Goal: Information Seeking & Learning: Learn about a topic

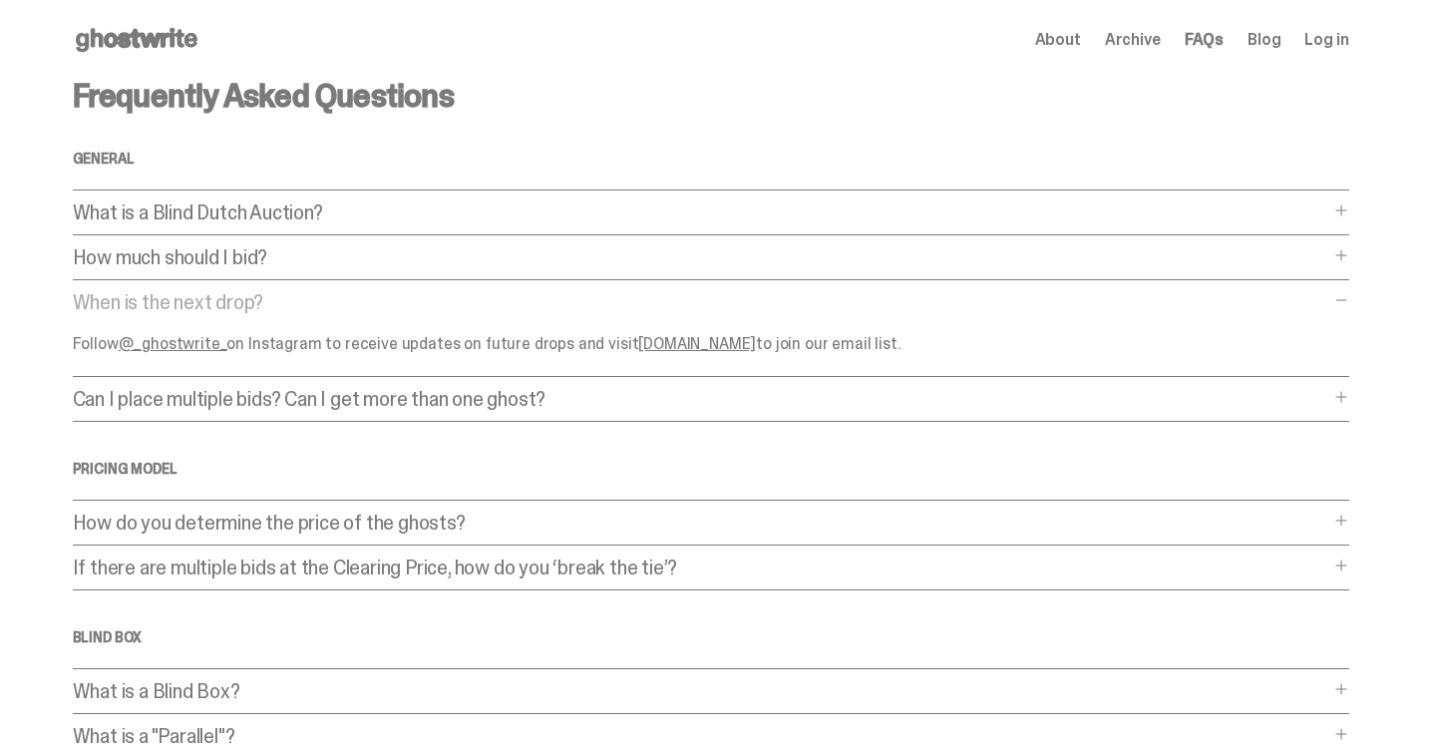
scroll to position [20, 0]
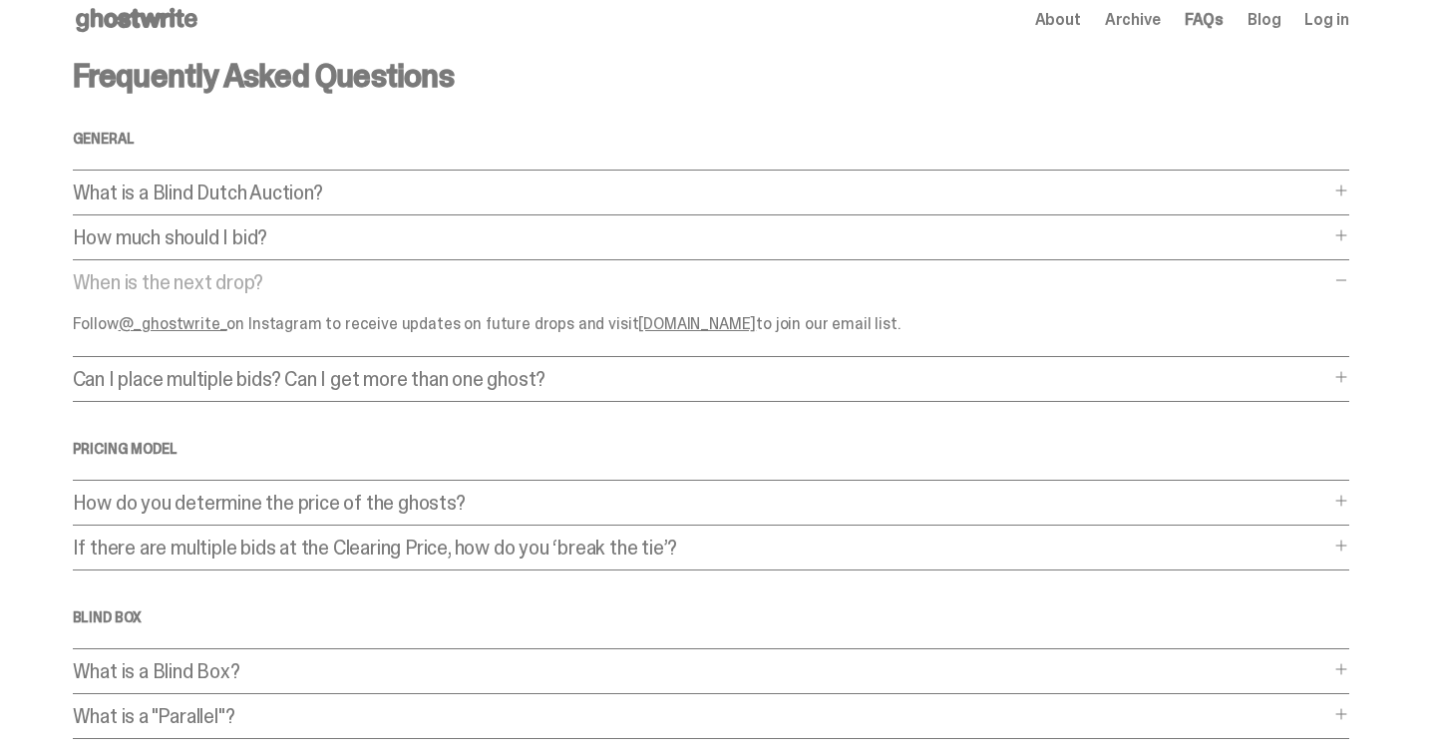
click at [346, 382] on p "Can I place multiple bids? Can I get more than one ghost?" at bounding box center [701, 379] width 1256 height 20
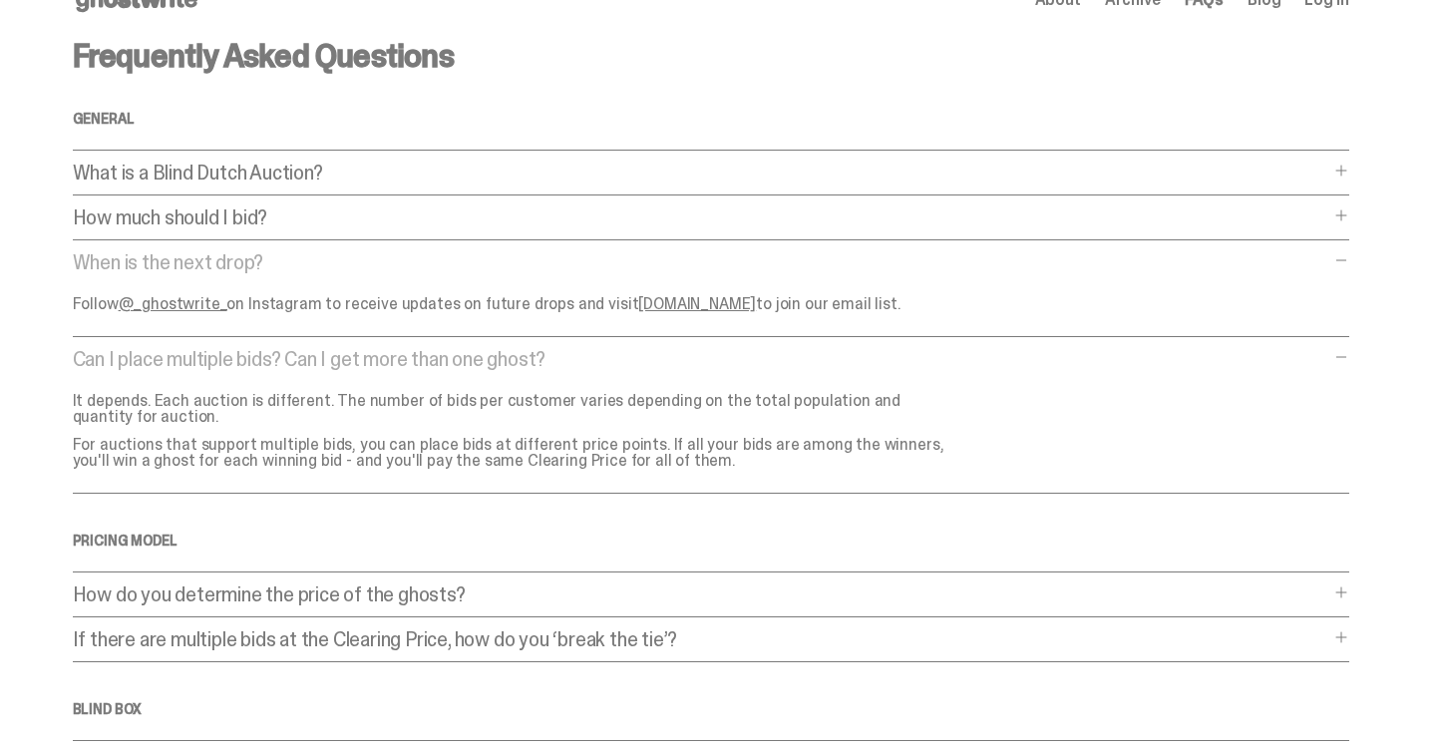
scroll to position [54, 0]
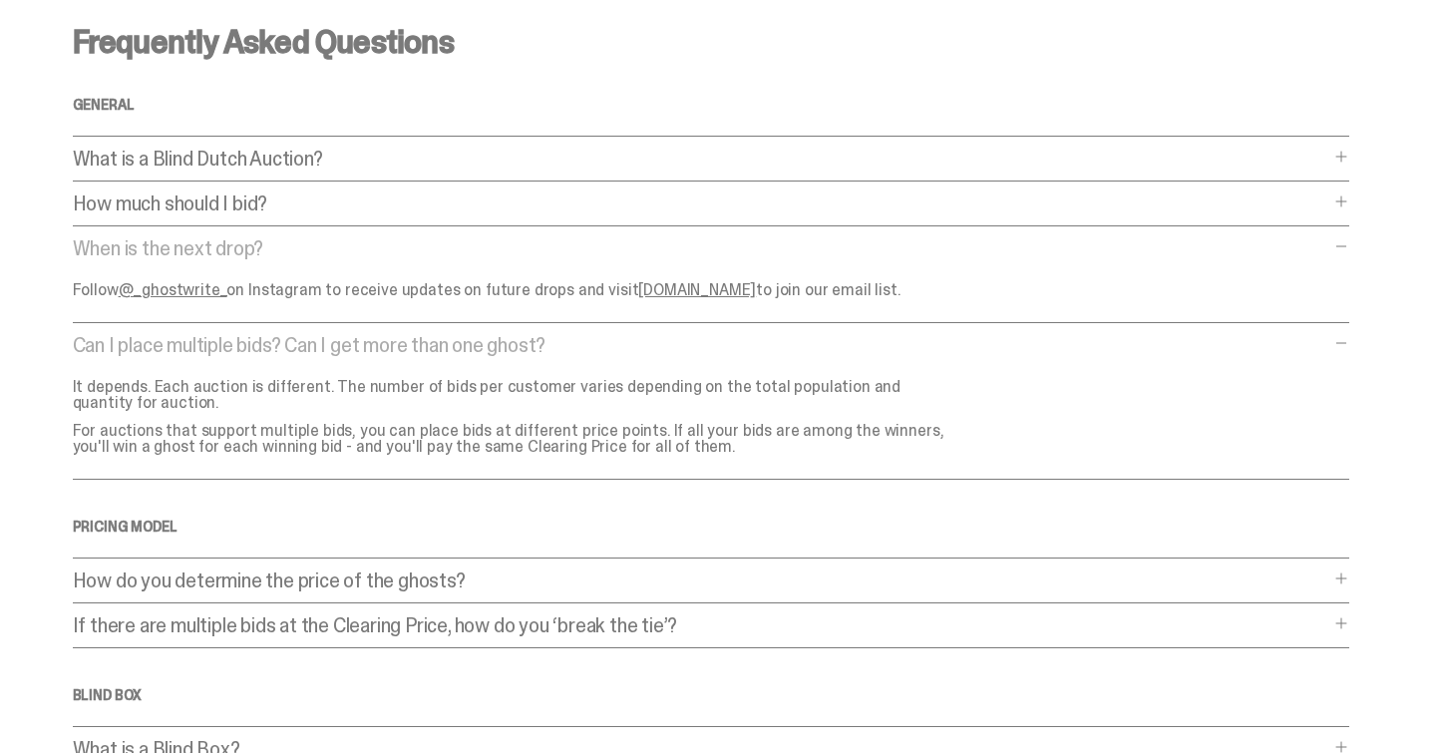
click at [375, 441] on p "For auctions that support multiple bids, you can place bids at different price …" at bounding box center [512, 439] width 878 height 32
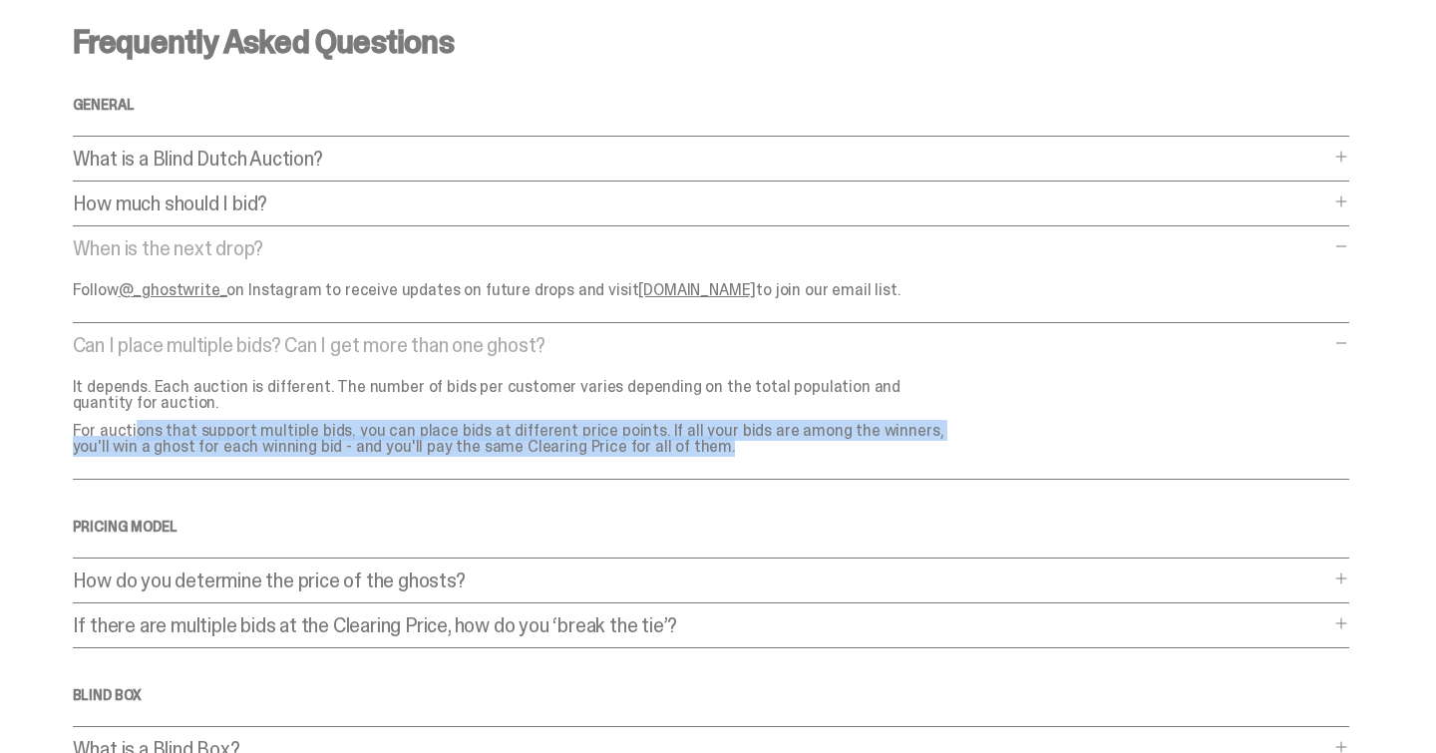
click at [375, 441] on p "For auctions that support multiple bids, you can place bids at different price …" at bounding box center [512, 439] width 878 height 32
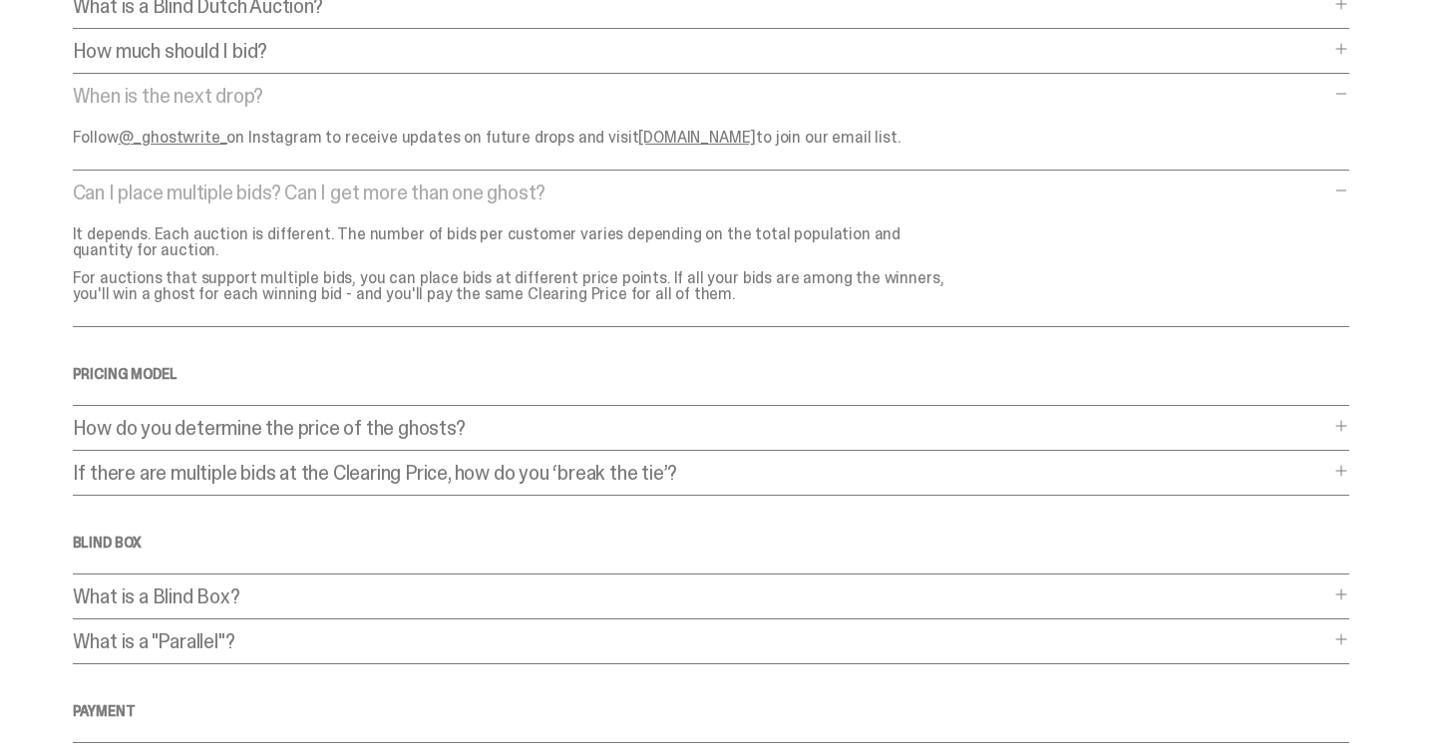
scroll to position [209, 0]
click at [363, 422] on p "How do you determine the price of the ghosts?" at bounding box center [701, 425] width 1256 height 20
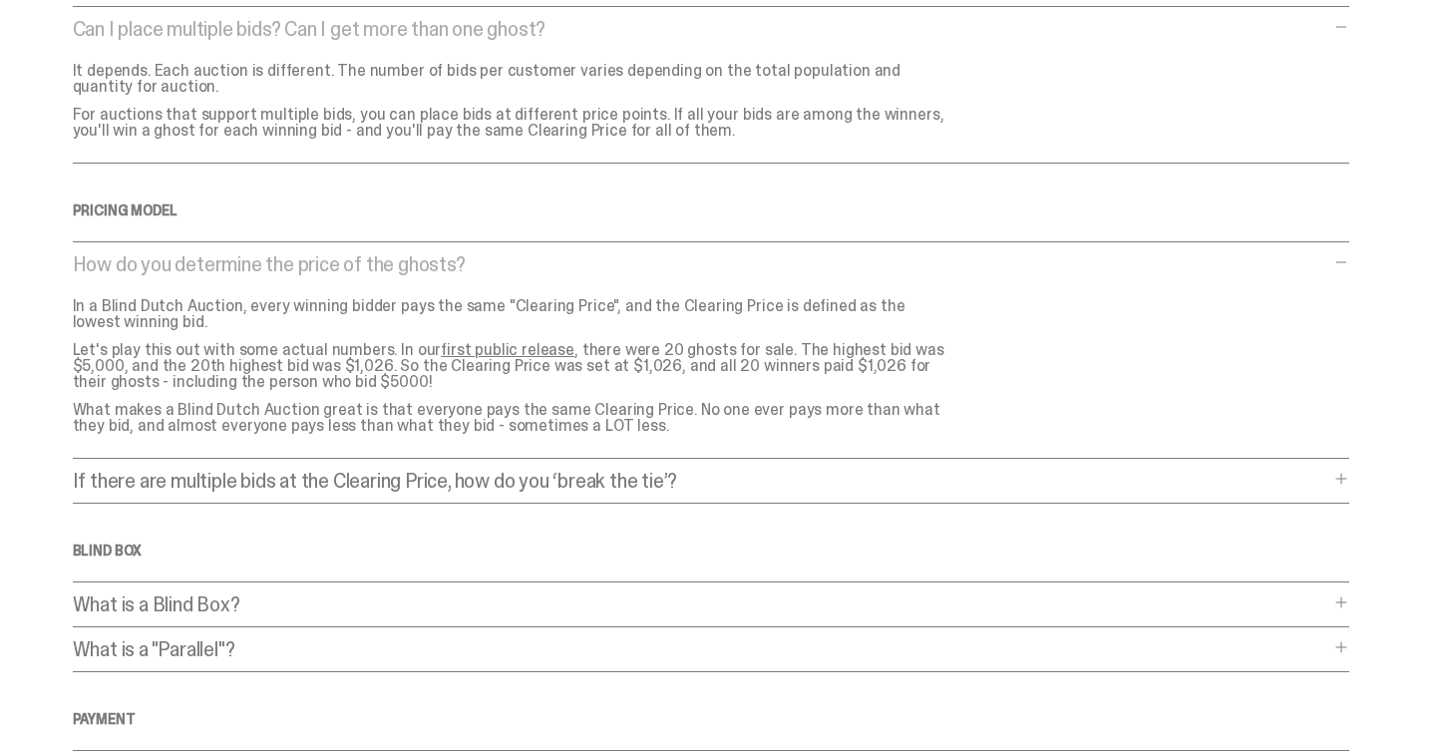
scroll to position [373, 0]
click at [376, 471] on p "If there are multiple bids at the Clearing Price, how do you ‘break the tie’?" at bounding box center [701, 478] width 1256 height 20
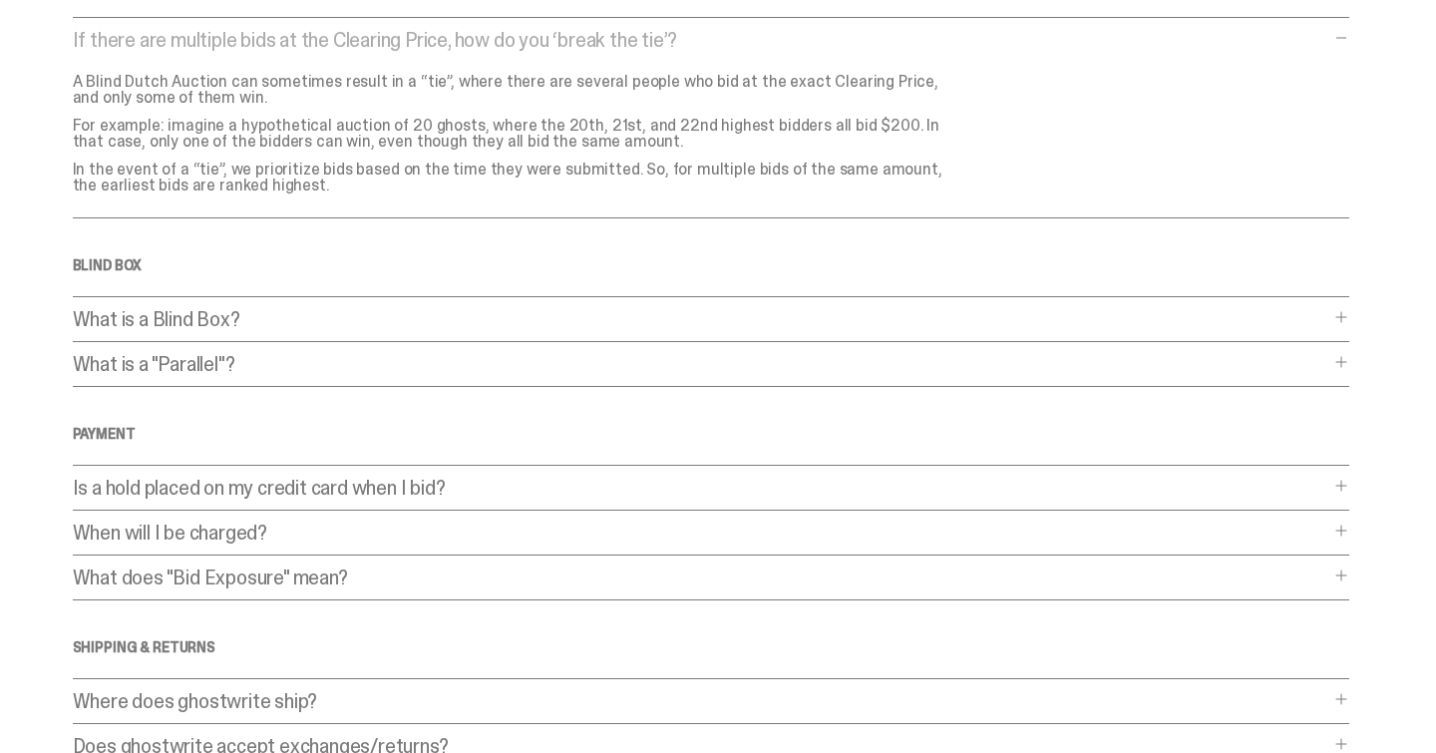
scroll to position [813, 0]
click at [342, 317] on p "What is a Blind Box?" at bounding box center [701, 317] width 1256 height 20
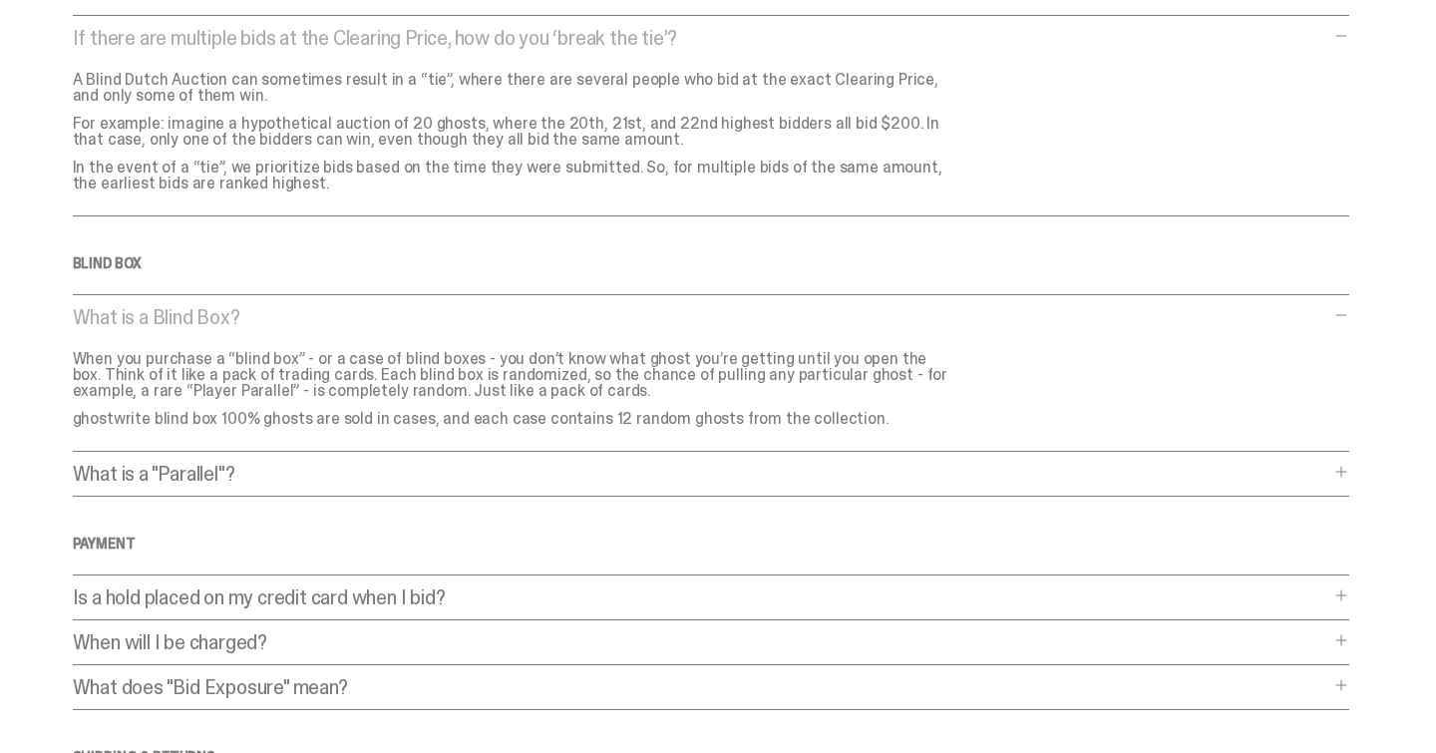
click at [347, 474] on p "What is a "Parallel"?" at bounding box center [701, 474] width 1256 height 20
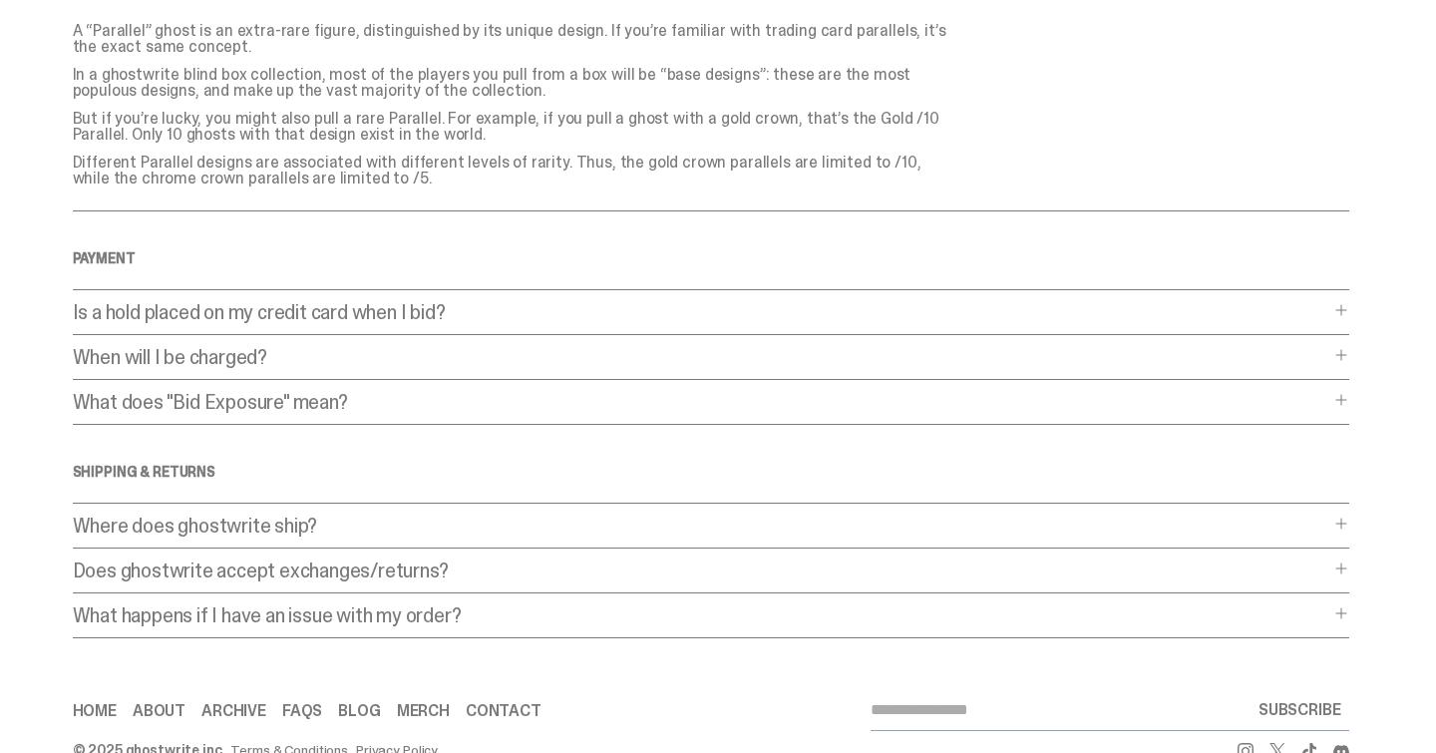
scroll to position [1303, 0]
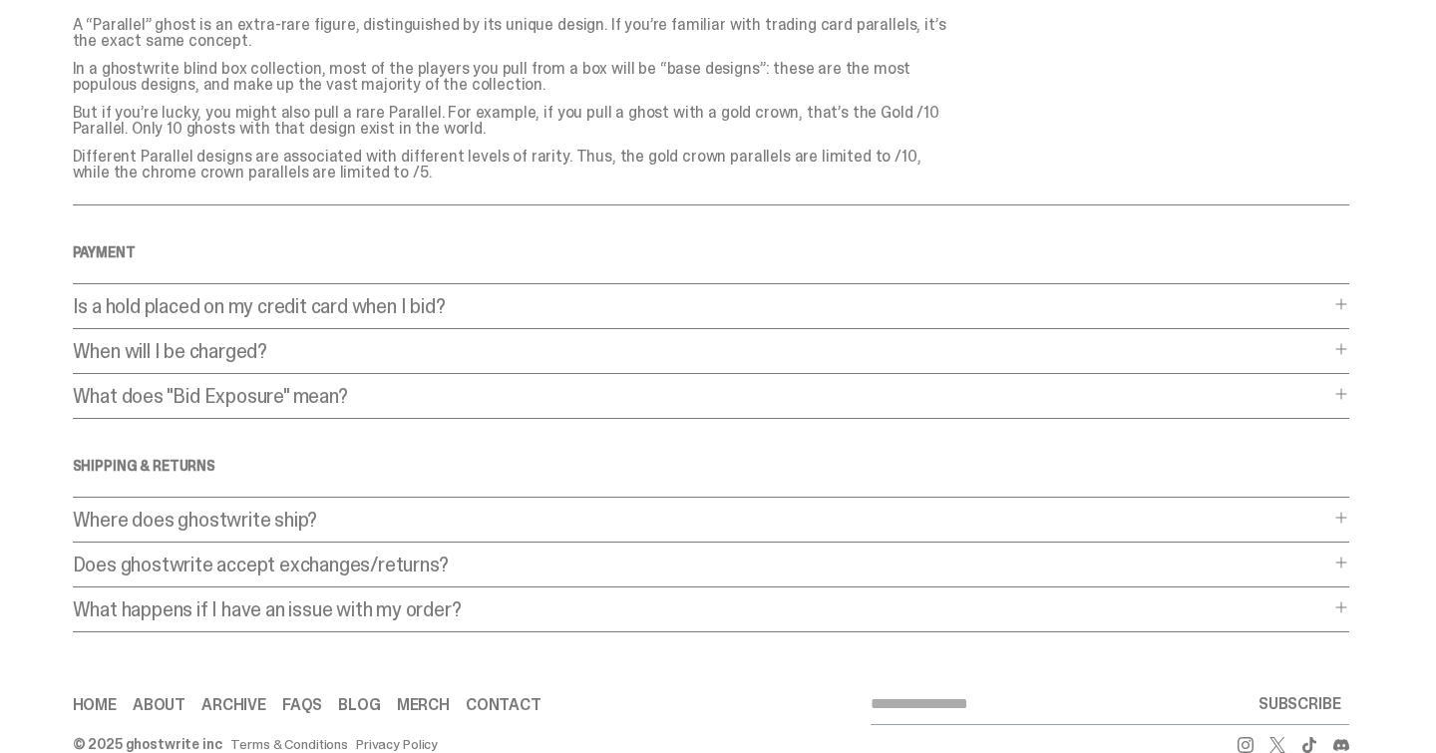
click at [299, 306] on p "Is a hold placed on my credit card when I bid?" at bounding box center [701, 306] width 1256 height 20
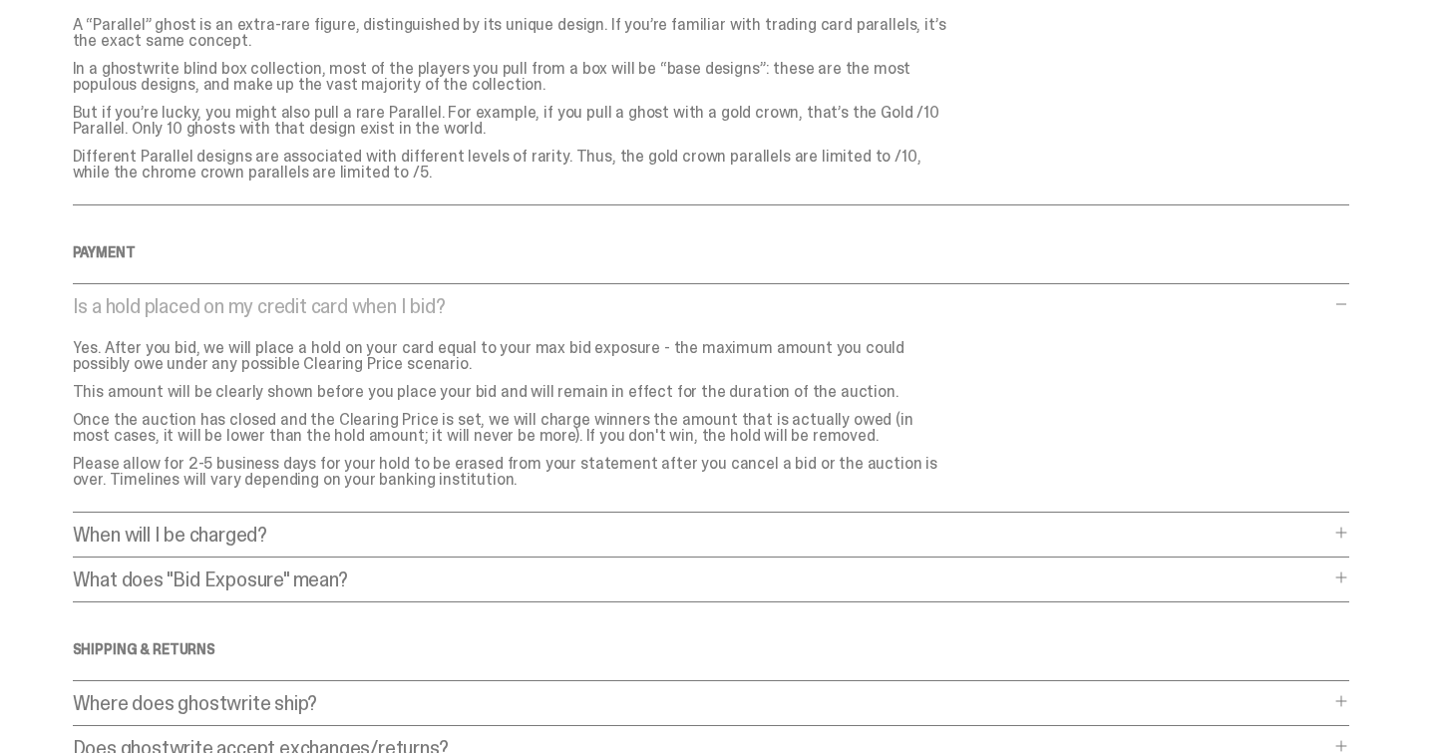
click at [332, 574] on p "What does "Bid Exposure" mean?" at bounding box center [701, 579] width 1256 height 20
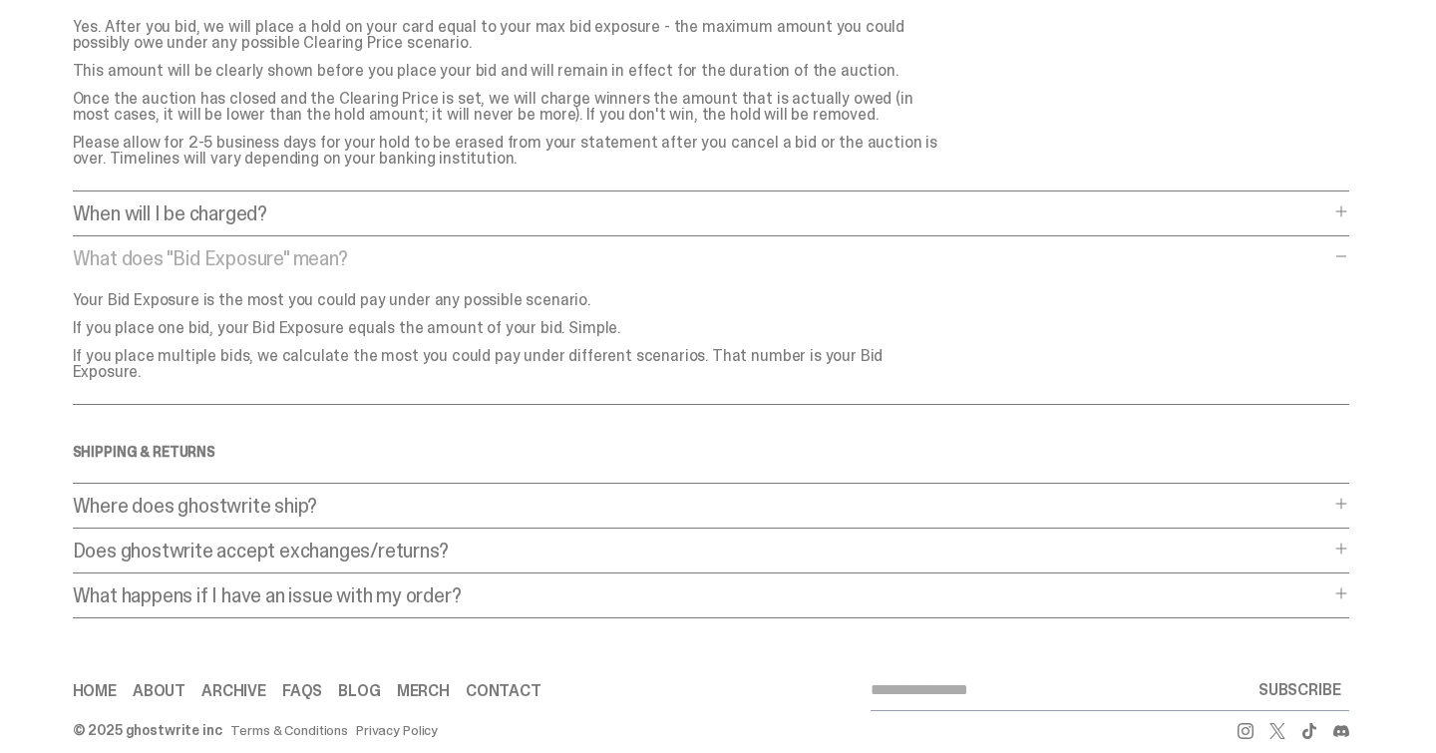
scroll to position [1634, 0]
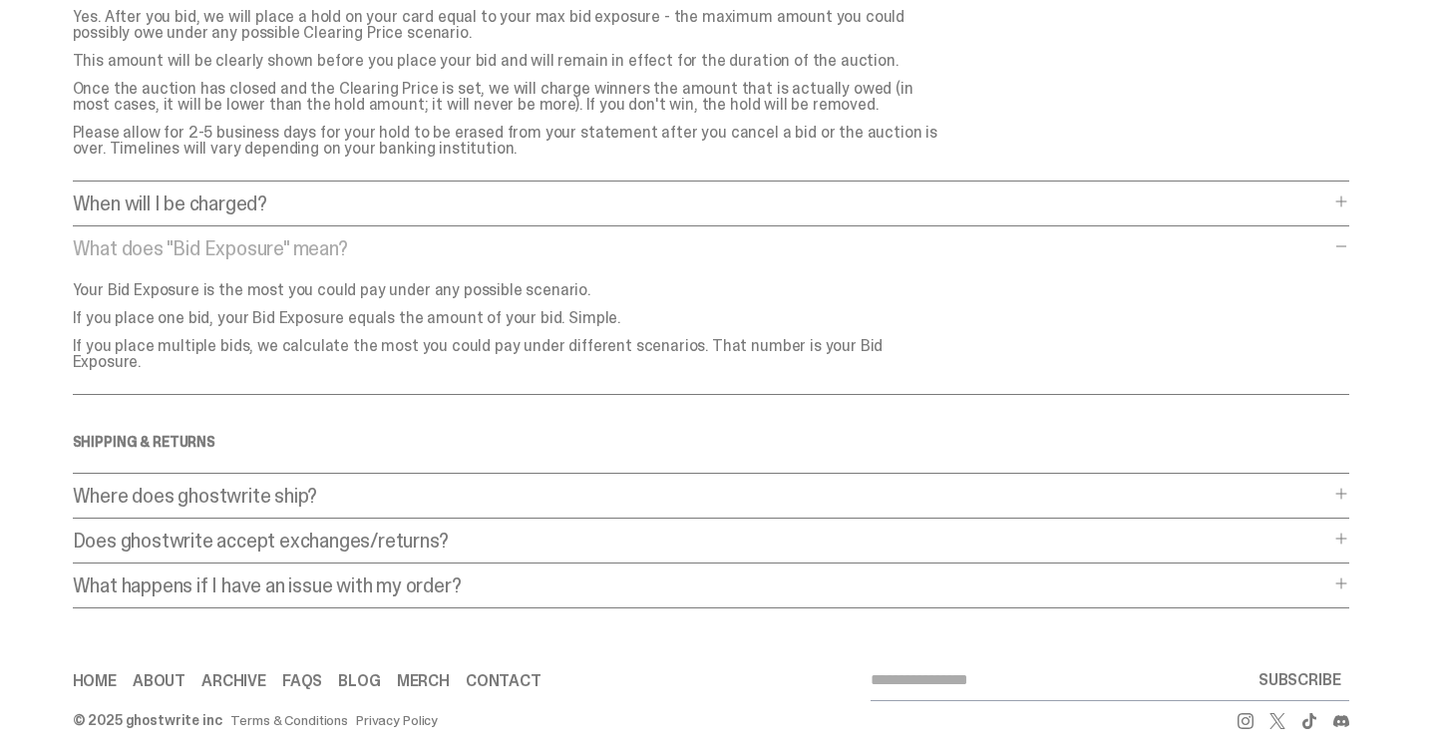
click at [298, 486] on p "Where does ghostwrite ship?" at bounding box center [701, 496] width 1256 height 20
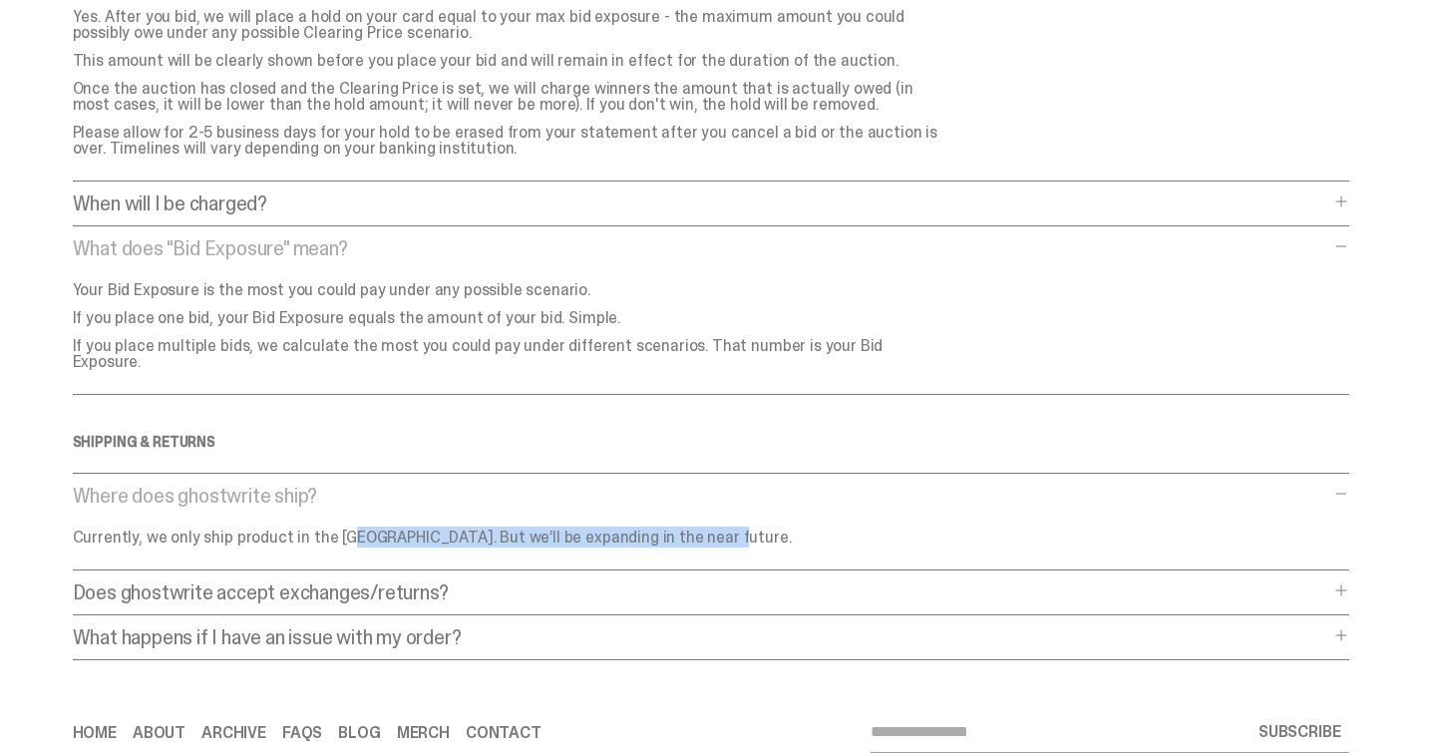
drag, startPoint x: 293, startPoint y: 522, endPoint x: 662, endPoint y: 519, distance: 369.0
click at [662, 530] on p "Currently, we only ship product in the [GEOGRAPHIC_DATA]. But we’ll be expandin…" at bounding box center [512, 538] width 878 height 16
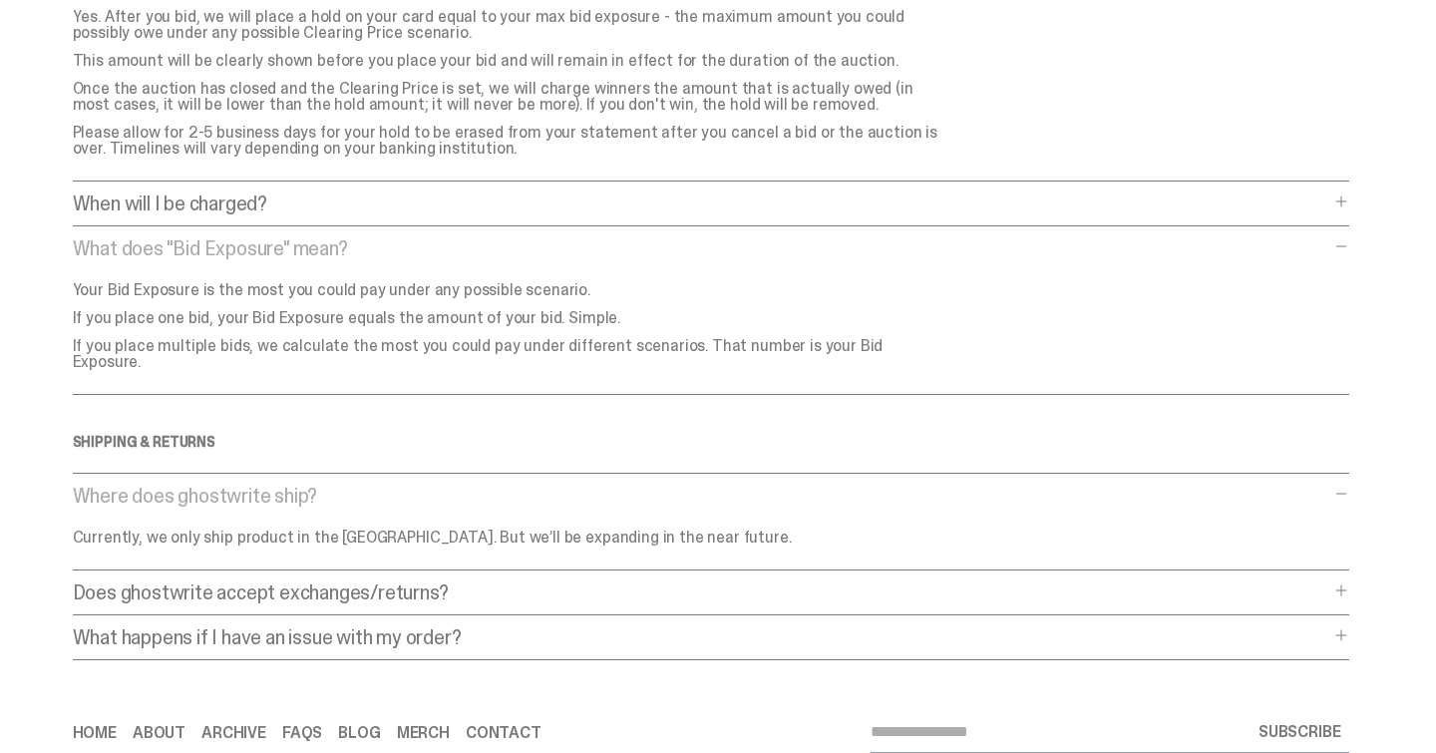
click at [247, 582] on p "Does ghostwrite accept exchanges/returns?" at bounding box center [701, 592] width 1256 height 20
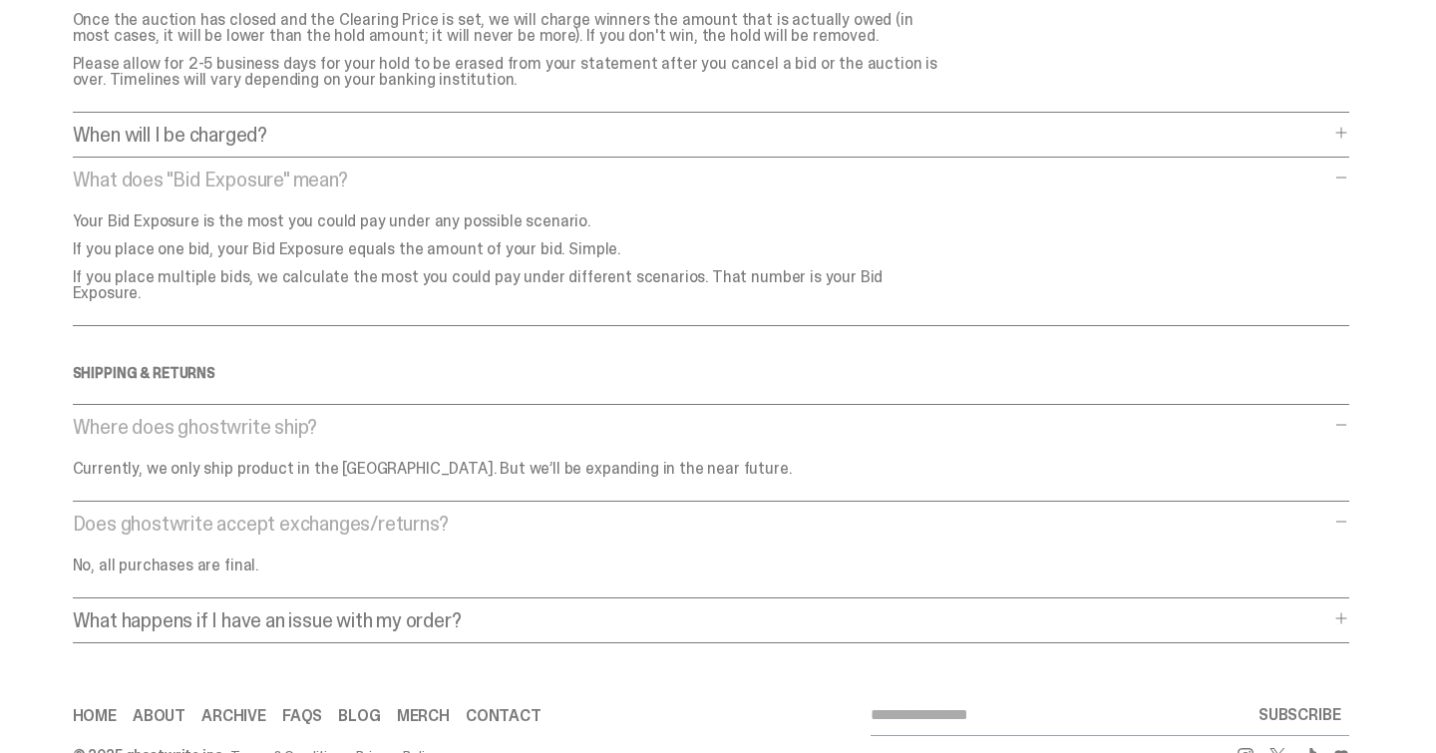
scroll to position [1738, 0]
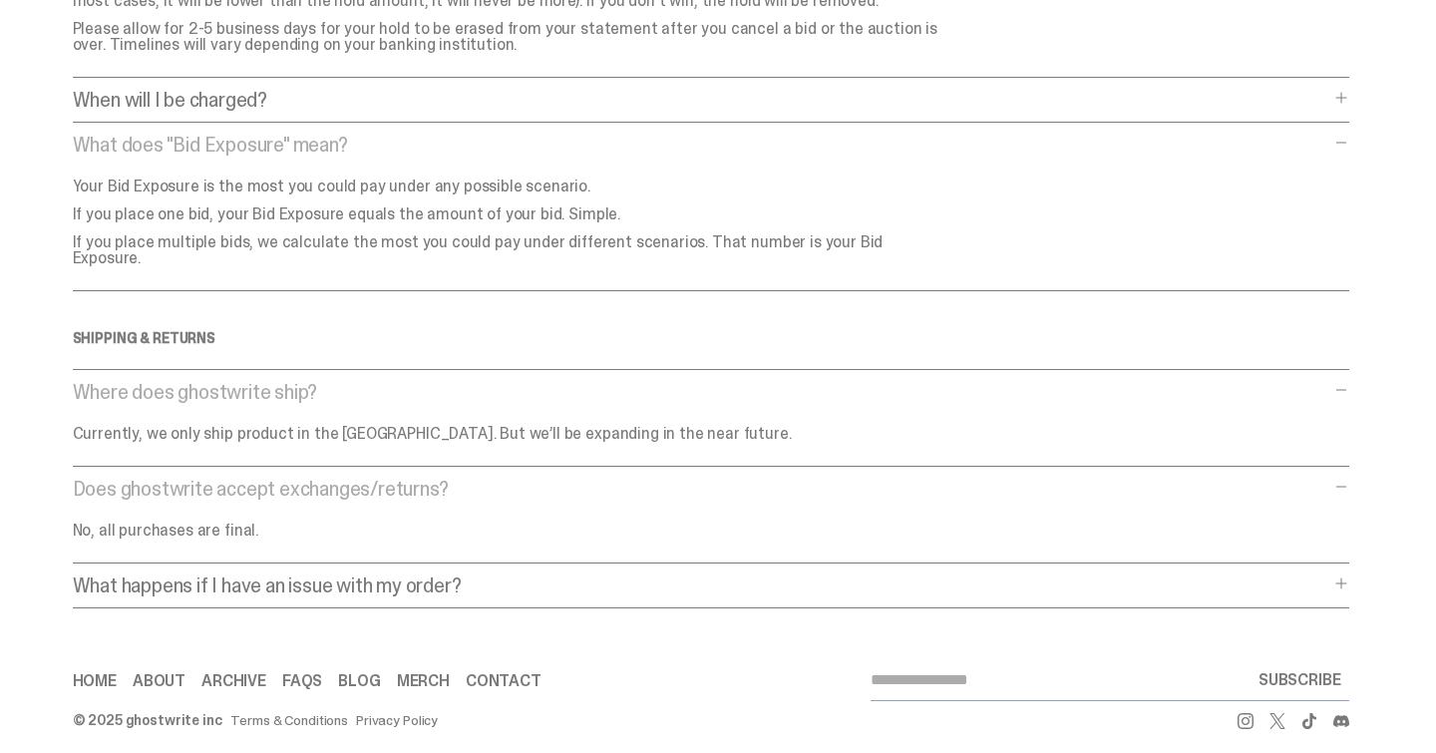
click at [335, 575] on p "What happens if I have an issue with my order?" at bounding box center [701, 585] width 1256 height 20
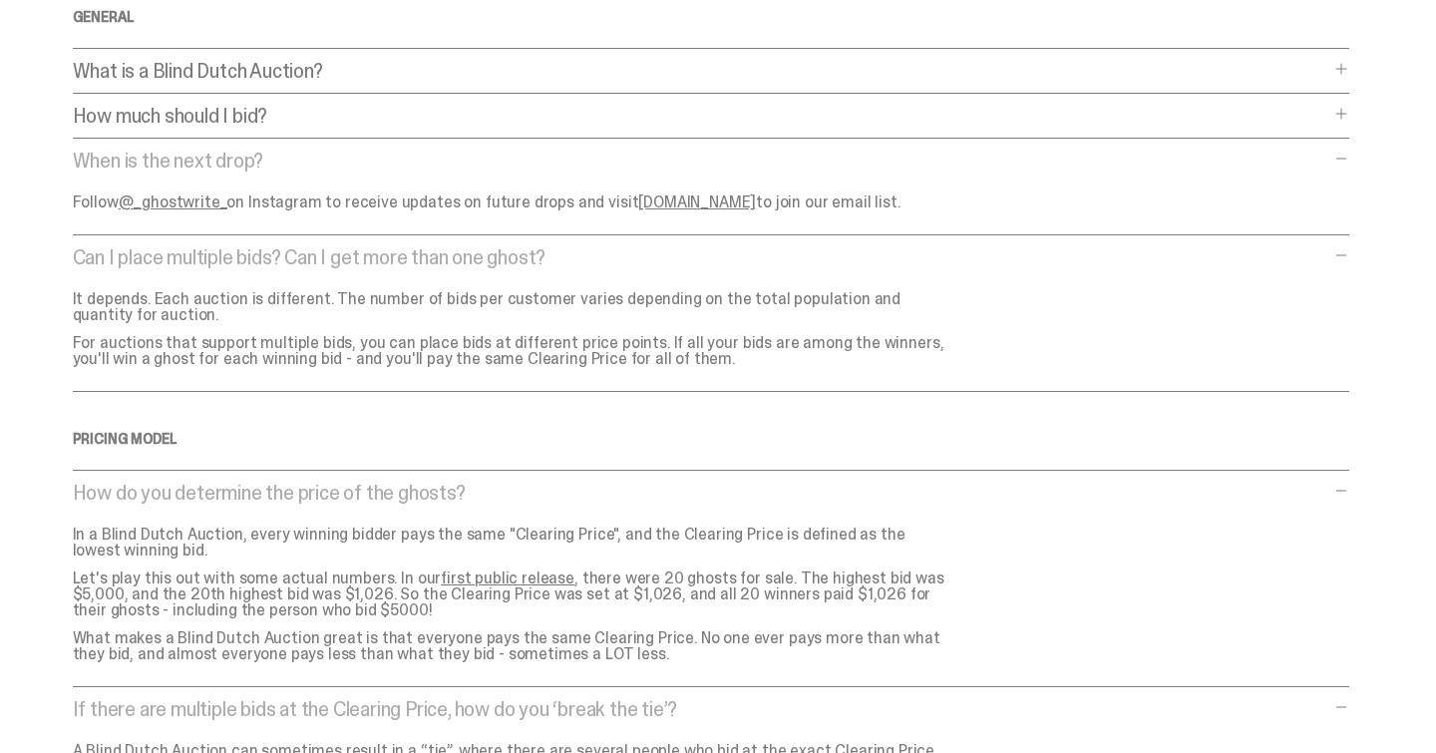
scroll to position [0, 0]
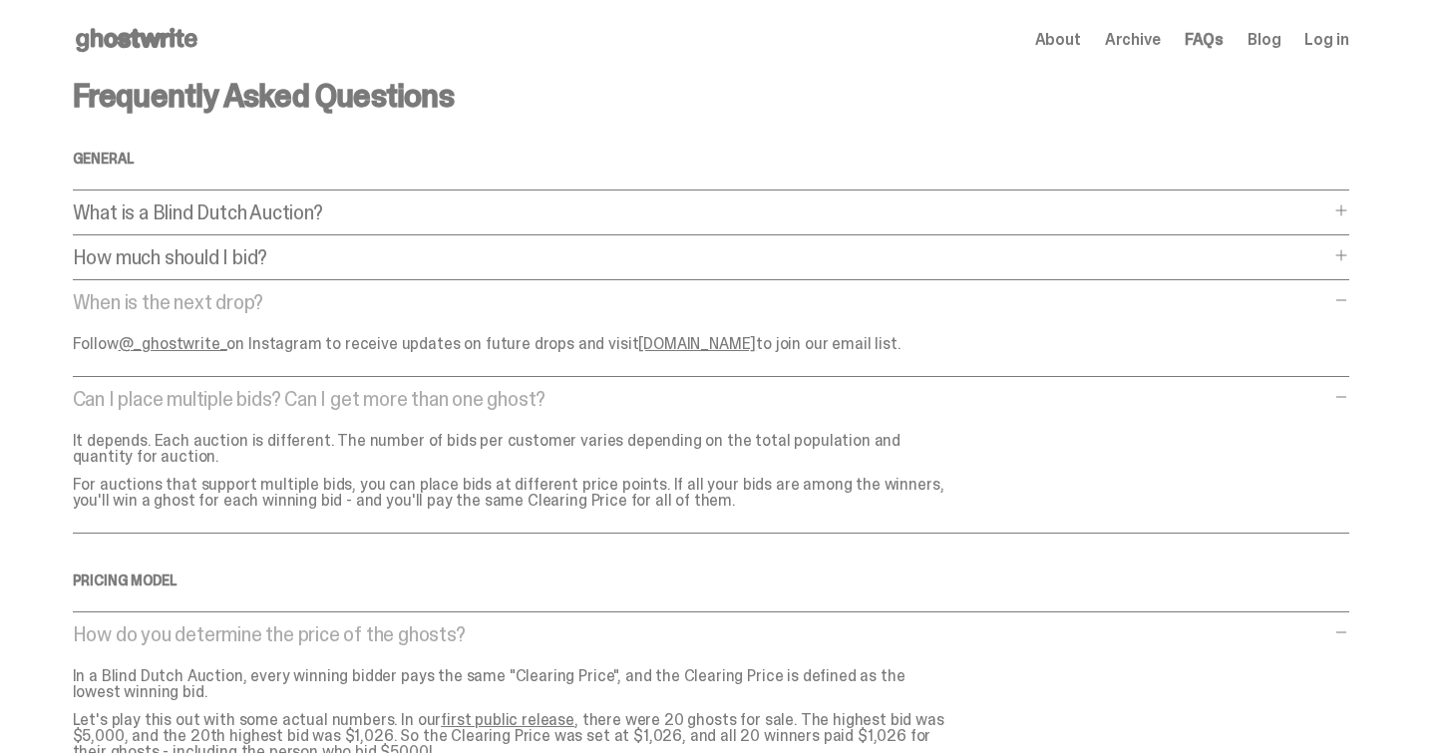
click at [159, 46] on icon at bounding box center [137, 40] width 128 height 32
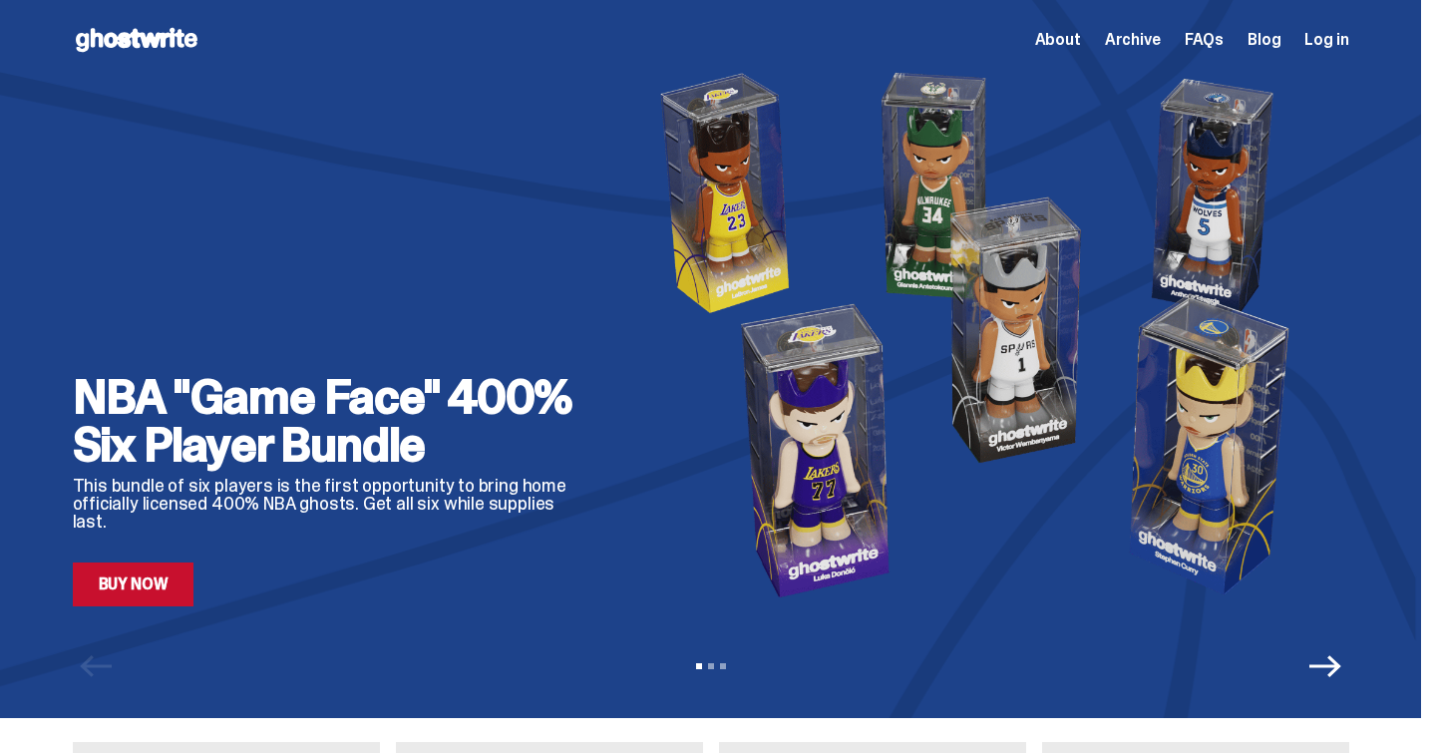
click at [389, 424] on h2 "NBA "Game Face" 400% Six Player Bundle" at bounding box center [332, 421] width 519 height 96
click at [169, 587] on link "Buy Now" at bounding box center [134, 584] width 122 height 44
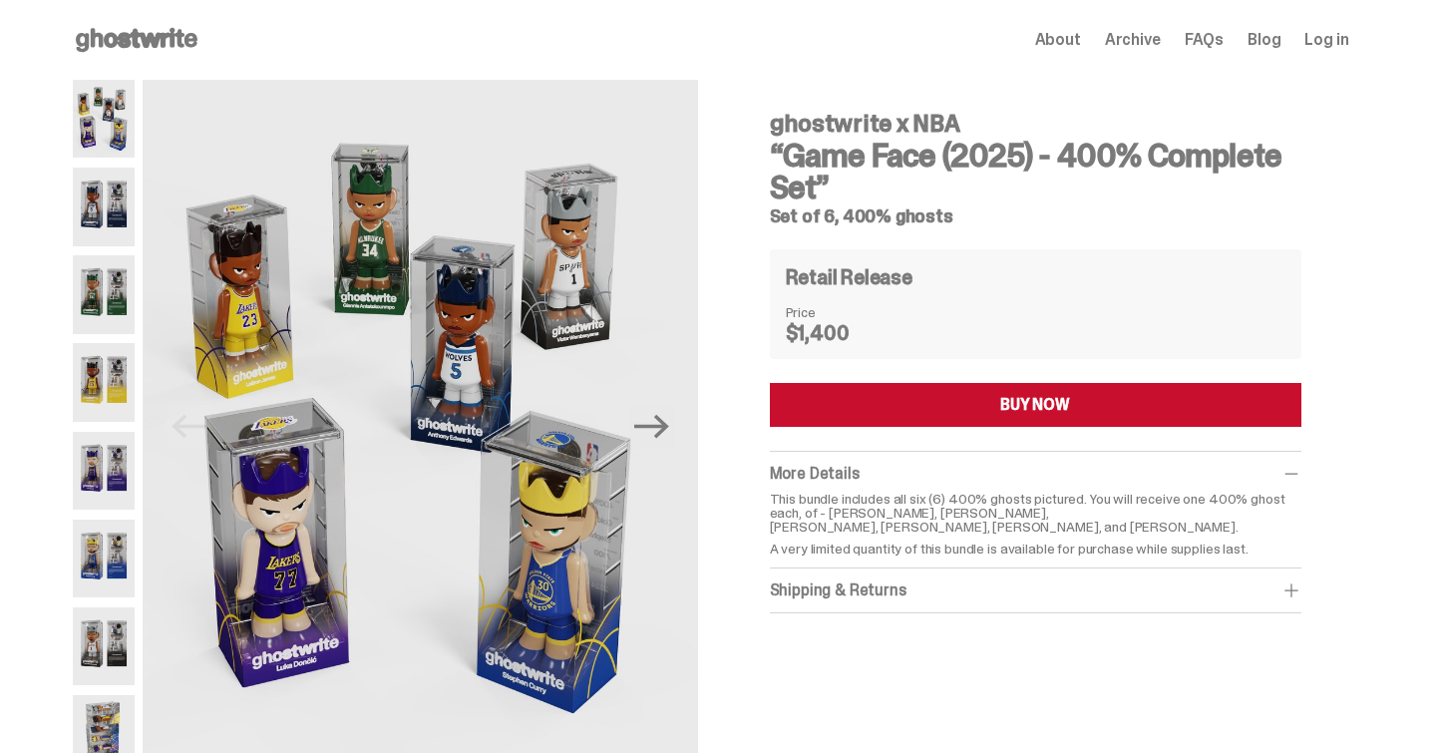
drag, startPoint x: 788, startPoint y: 505, endPoint x: 1087, endPoint y: 509, distance: 299.2
click at [1087, 509] on p "This bundle includes all six (6) 400% ghosts pictured. You will receive one 400…" at bounding box center [1036, 513] width 532 height 42
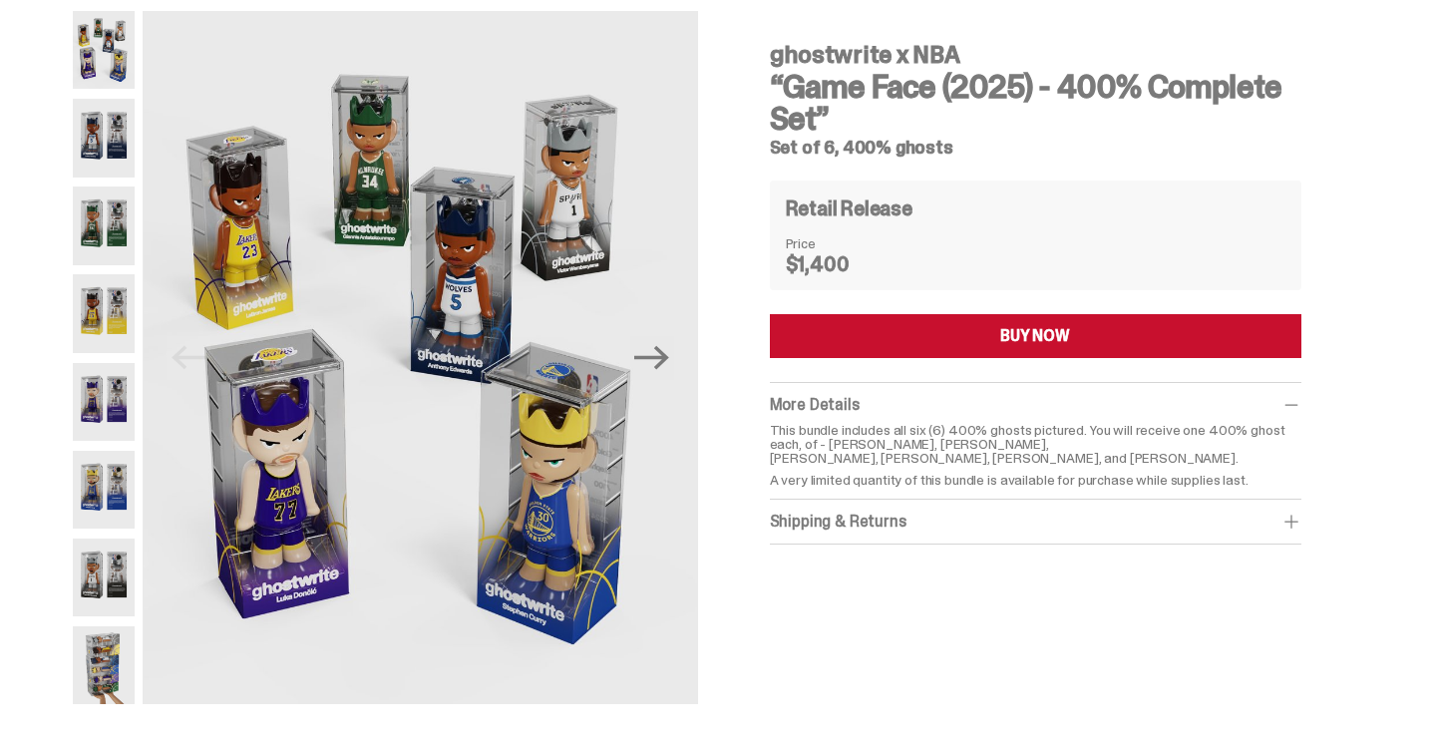
scroll to position [70, 0]
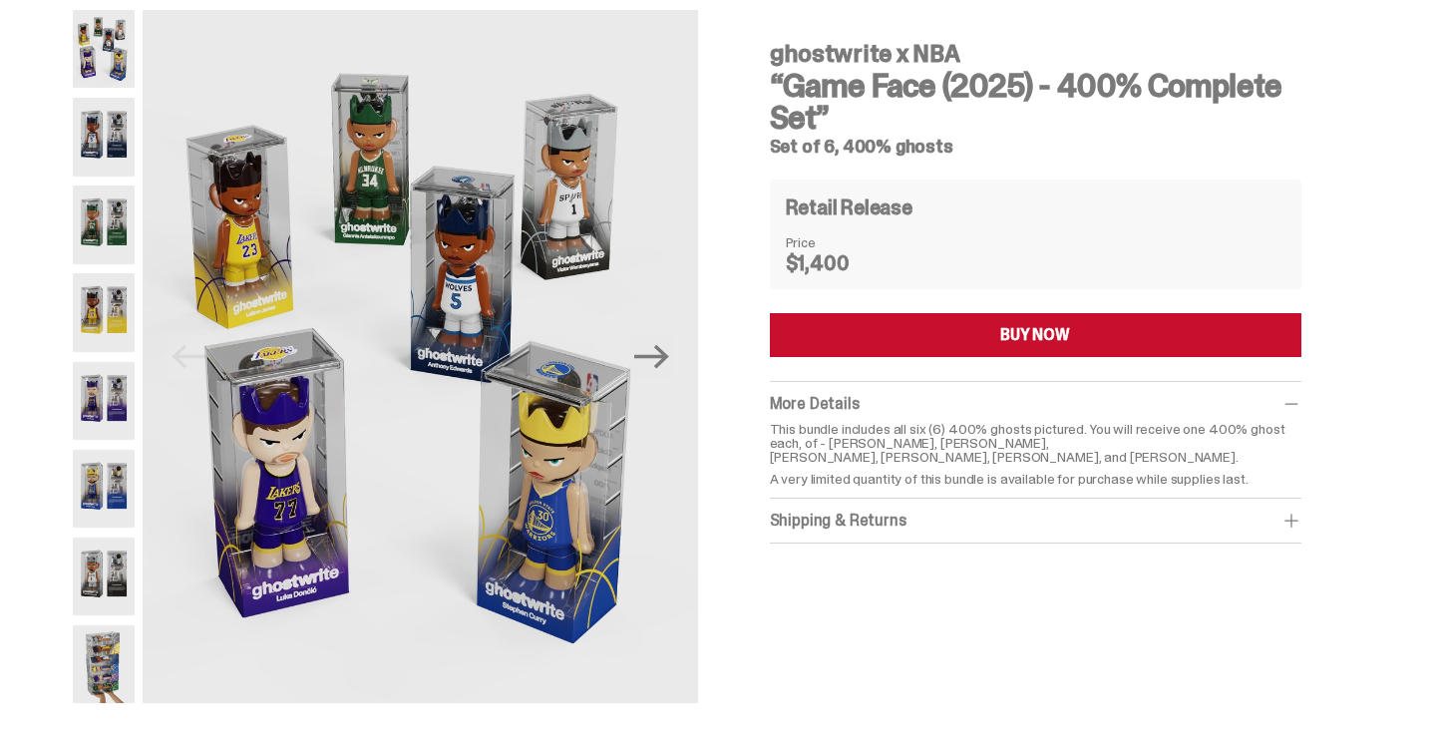
click at [116, 219] on img at bounding box center [104, 224] width 63 height 78
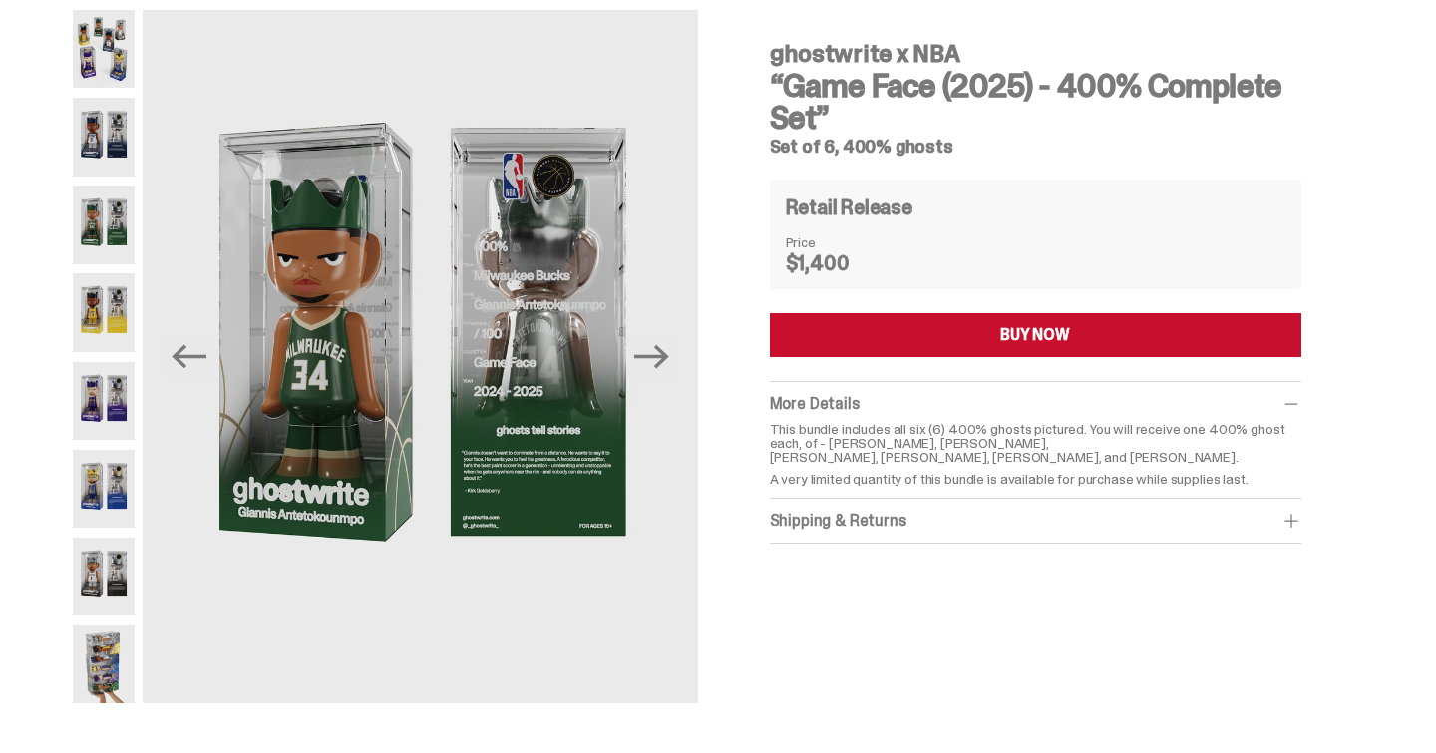
click at [121, 302] on img at bounding box center [104, 312] width 63 height 78
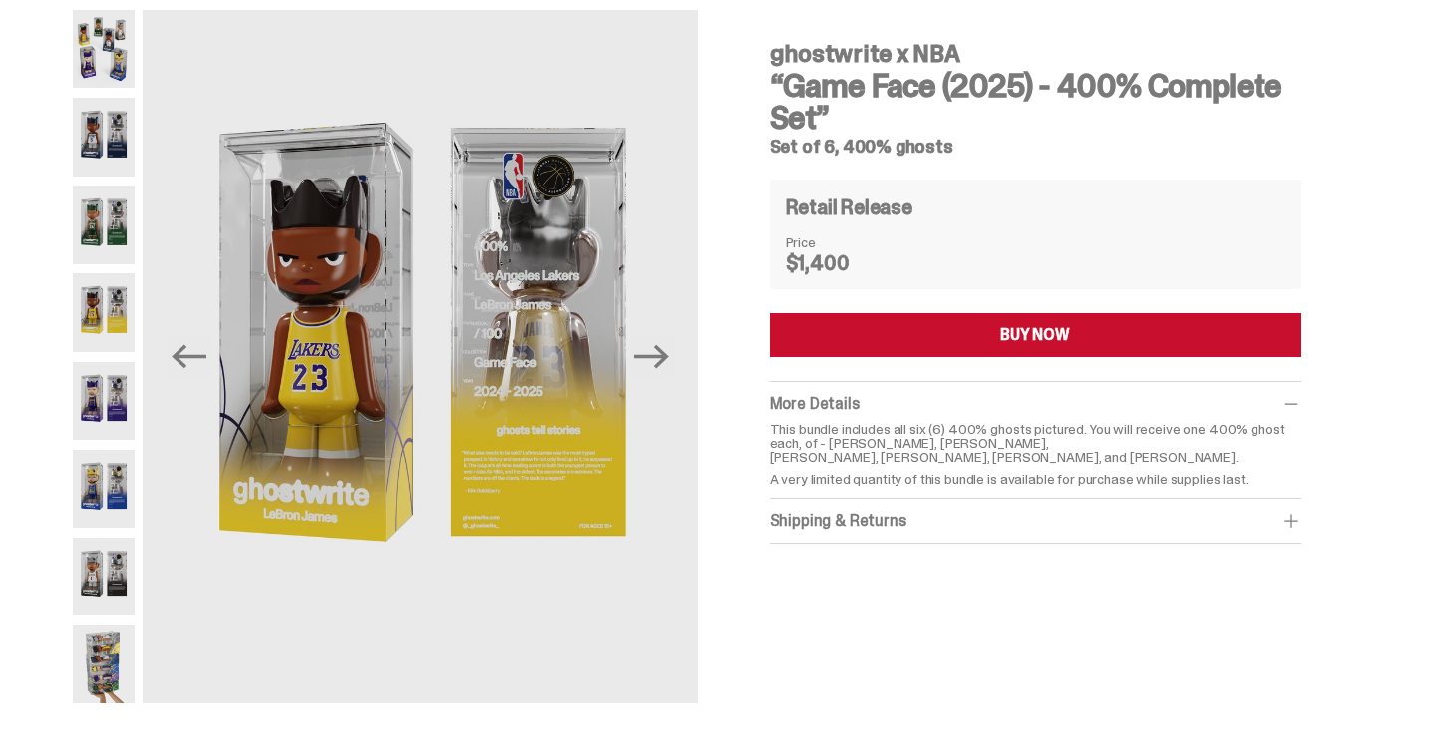
click at [115, 393] on img at bounding box center [104, 401] width 63 height 78
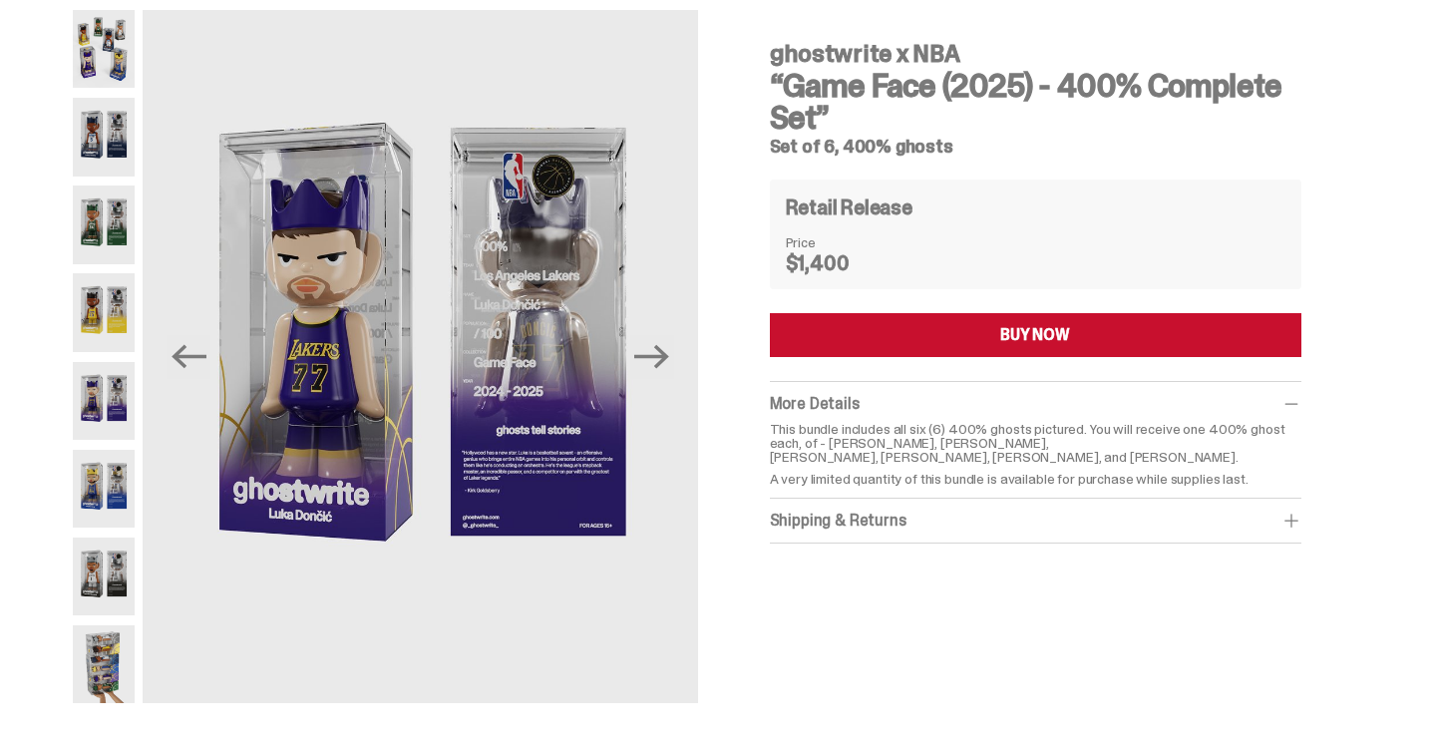
click at [114, 480] on img at bounding box center [104, 489] width 63 height 78
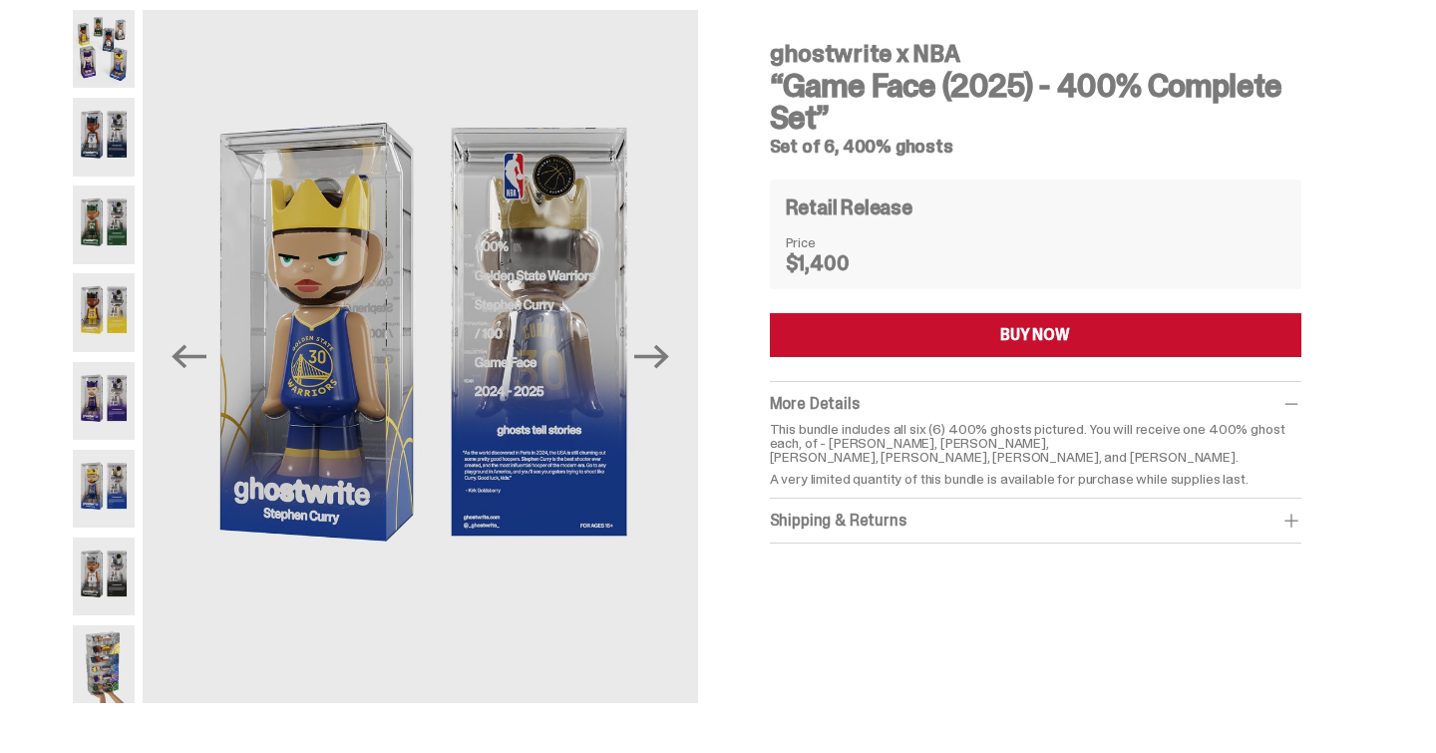
click at [119, 576] on img at bounding box center [104, 576] width 63 height 78
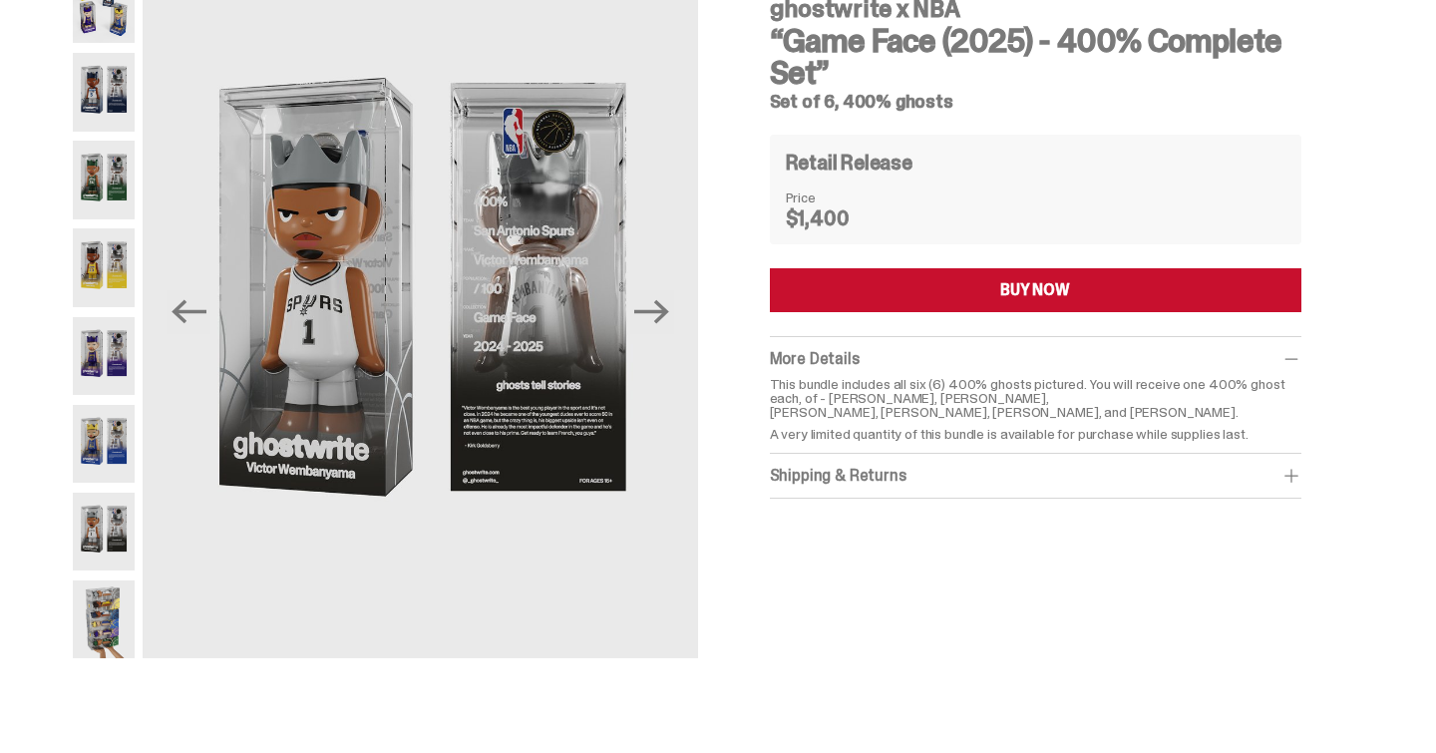
scroll to position [119, 0]
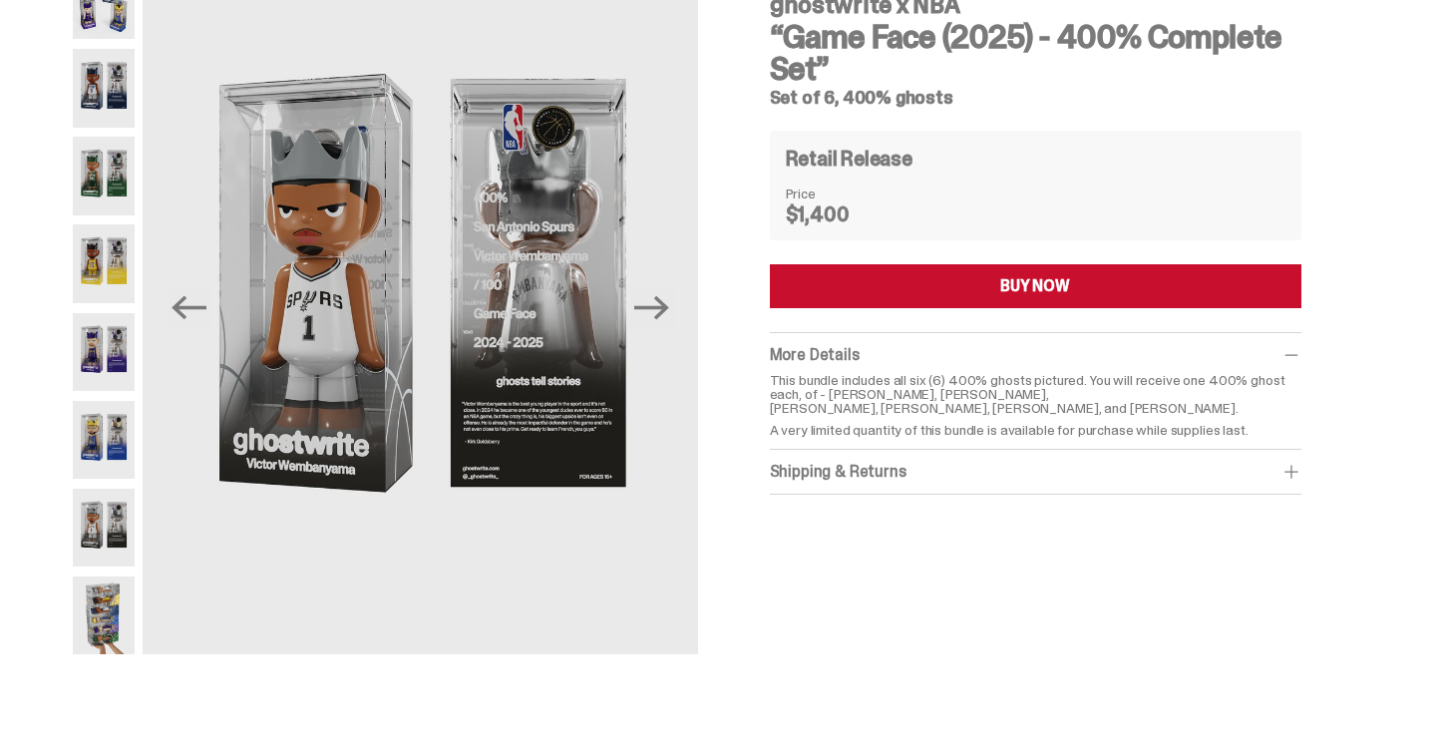
click at [859, 458] on div "Shipping & Returns $75 shipping fee per item. 1-2 Weeks Shipping. No returns. F…" at bounding box center [1036, 472] width 532 height 45
click at [859, 467] on div "Shipping & Returns" at bounding box center [1036, 472] width 532 height 20
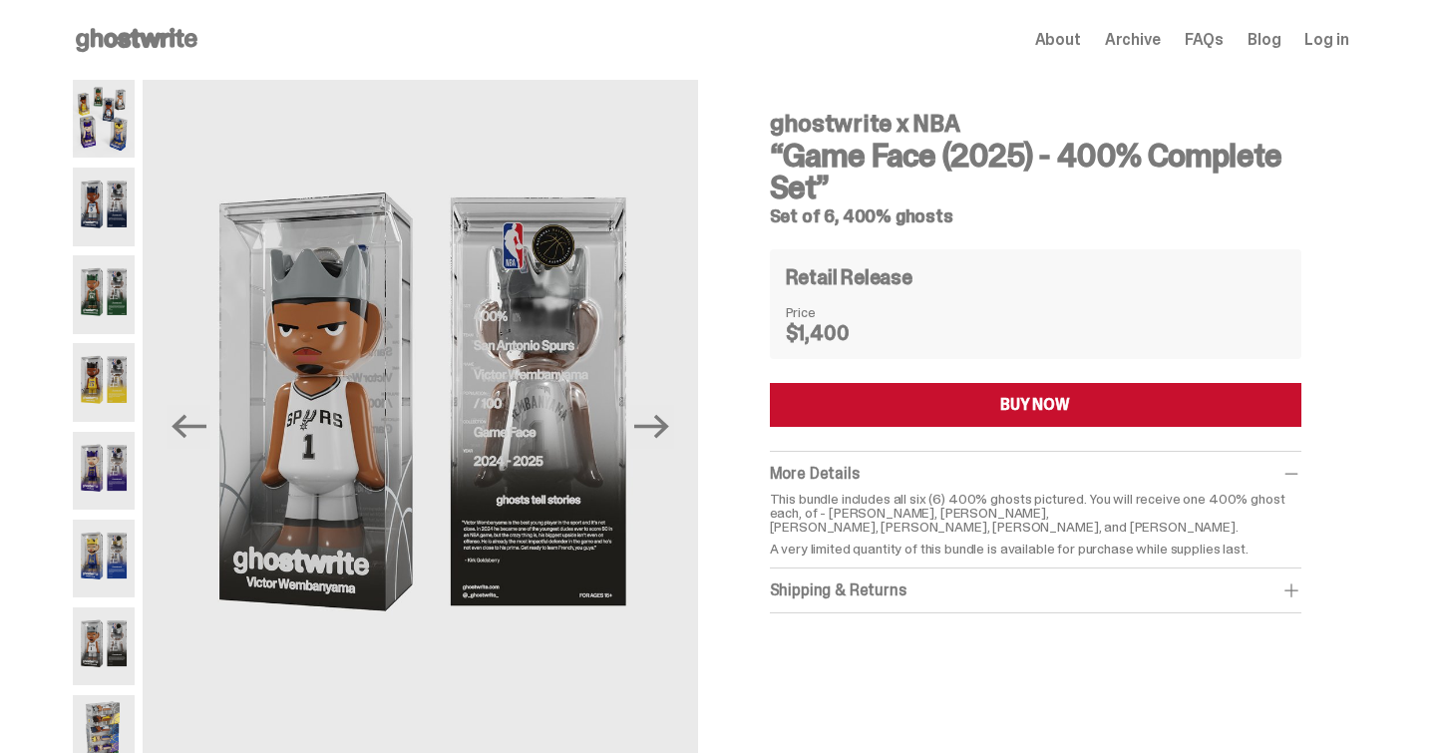
drag, startPoint x: 844, startPoint y: 216, endPoint x: 955, endPoint y: 222, distance: 111.8
click at [955, 222] on h5 "Set of 6, 400% ghosts" at bounding box center [1036, 216] width 532 height 18
click at [1070, 39] on span "About" at bounding box center [1058, 40] width 46 height 16
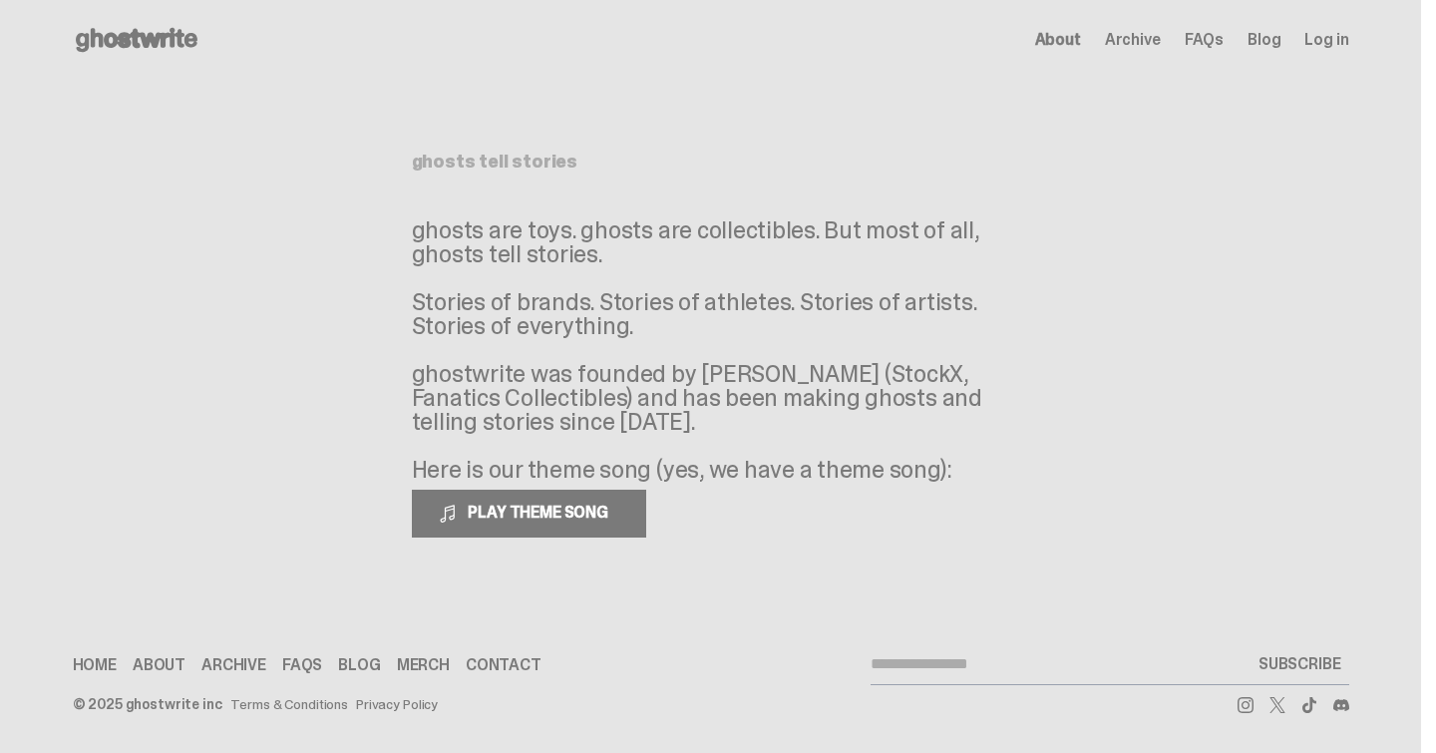
drag, startPoint x: 607, startPoint y: 393, endPoint x: 964, endPoint y: 415, distance: 357.7
click at [965, 415] on p "ghosts are toys. ghosts are collectibles. But most of all, ghosts tell stories.…" at bounding box center [711, 349] width 598 height 263
click at [964, 415] on p "ghosts are toys. ghosts are collectibles. But most of all, ghosts tell stories.…" at bounding box center [711, 349] width 598 height 263
click at [555, 498] on button "PLAY THEME SONG" at bounding box center [529, 514] width 234 height 48
click at [433, 665] on link "Merch" at bounding box center [423, 665] width 53 height 16
